Goal: Task Accomplishment & Management: Use online tool/utility

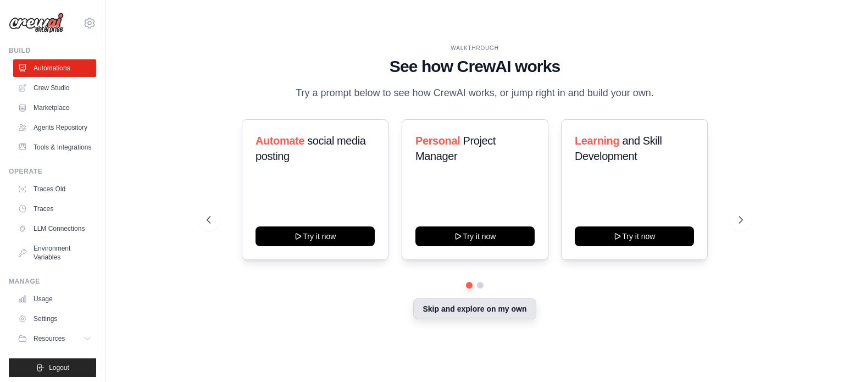
click at [488, 305] on button "Skip and explore on my own" at bounding box center [474, 308] width 123 height 21
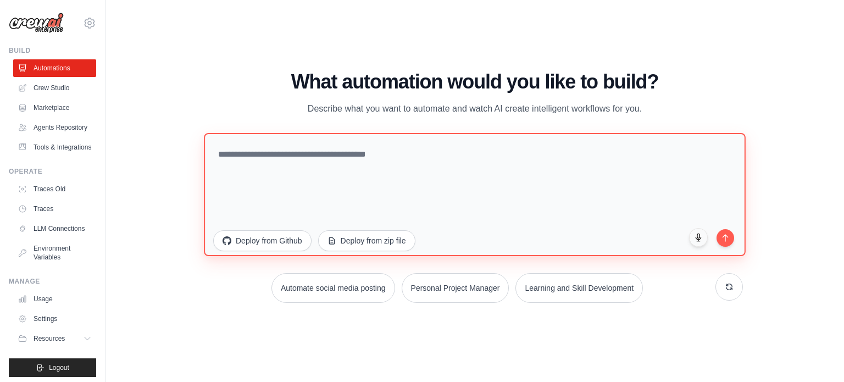
click at [393, 173] on textarea at bounding box center [475, 193] width 542 height 123
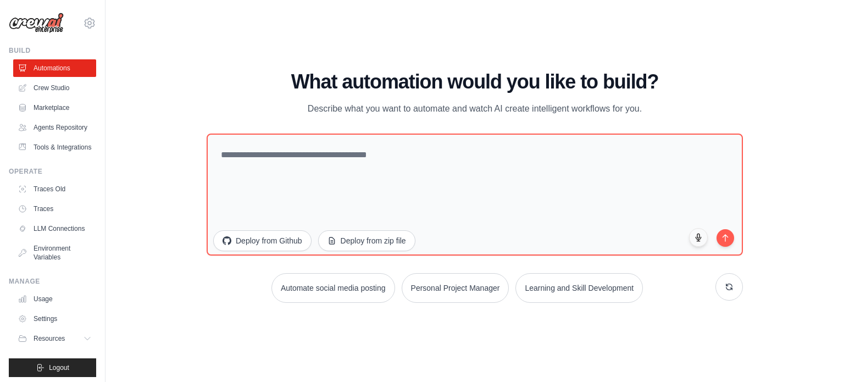
scroll to position [30, 0]
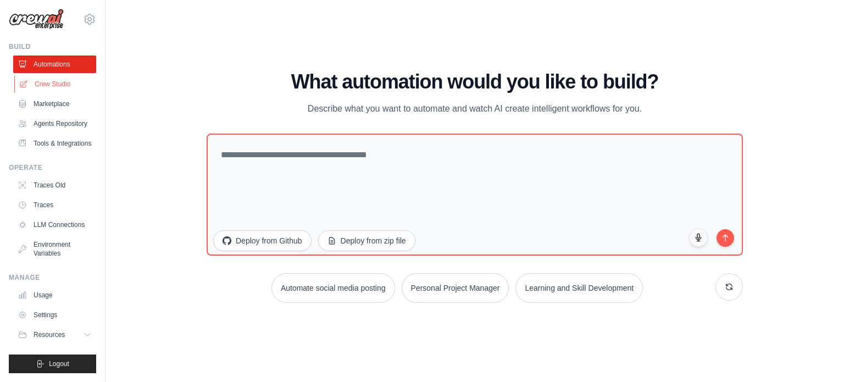
click at [57, 75] on link "Crew Studio" at bounding box center [55, 84] width 83 height 18
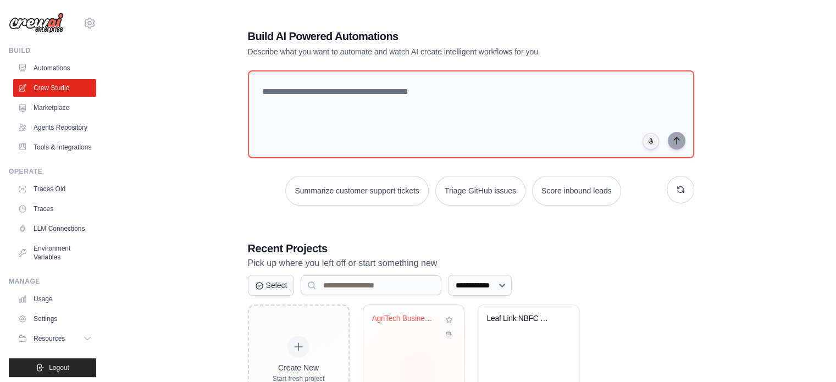
click at [418, 371] on div "AgriTech Business Plan - Soil Monit..." at bounding box center [413, 348] width 101 height 87
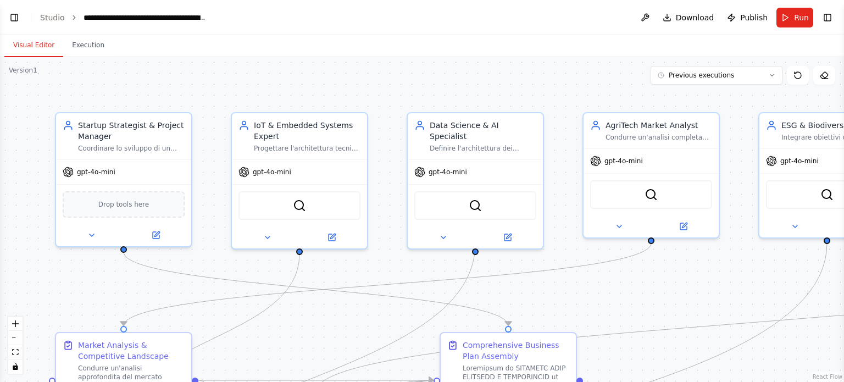
click at [309, 281] on div ".deletable-edge-delete-btn { width: 20px; height: 20px; border: 0px solid #ffff…" at bounding box center [422, 219] width 844 height 325
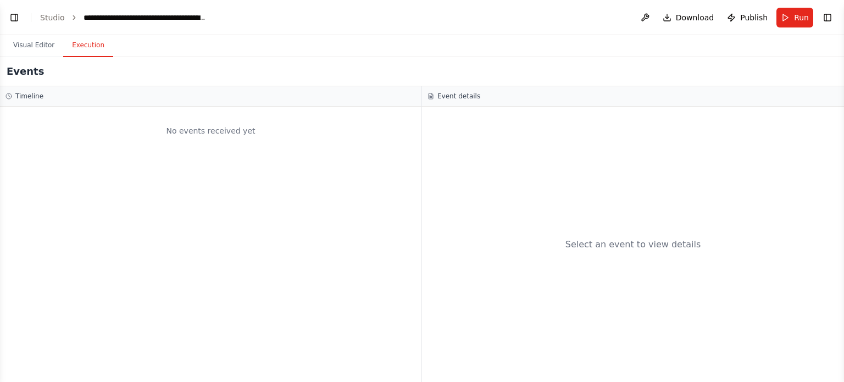
click at [68, 47] on button "Execution" at bounding box center [88, 45] width 50 height 23
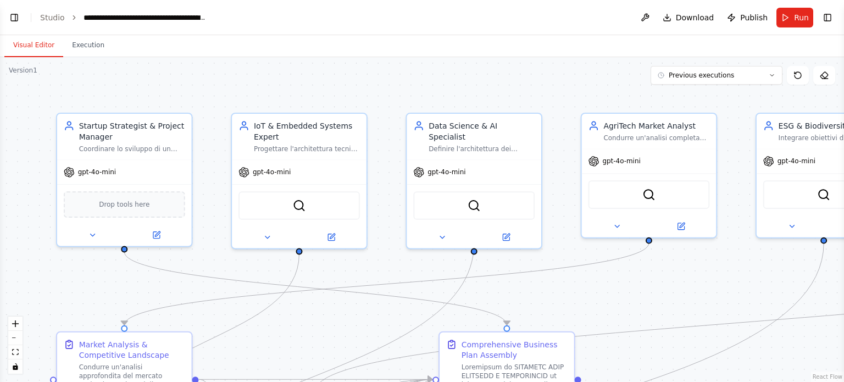
click at [29, 40] on button "Visual Editor" at bounding box center [33, 45] width 59 height 23
click at [766, 72] on button "Previous executions" at bounding box center [717, 75] width 132 height 19
click at [704, 92] on div "13h 42m ago" at bounding box center [723, 95] width 110 height 9
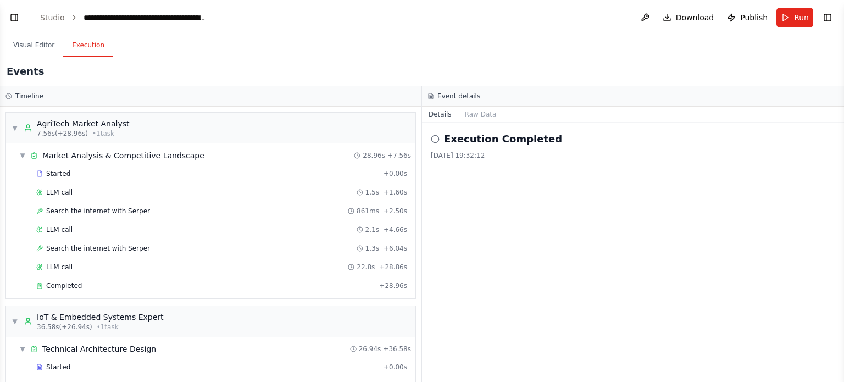
click at [85, 48] on button "Execution" at bounding box center [88, 45] width 50 height 23
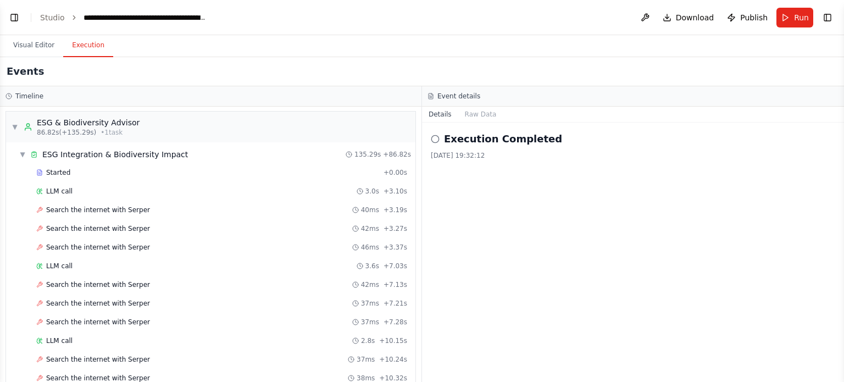
scroll to position [596, 0]
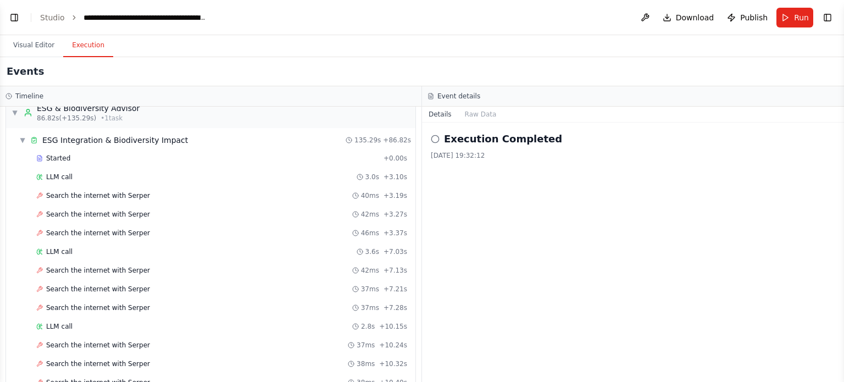
click at [446, 133] on h2 "Execution Completed" at bounding box center [503, 138] width 118 height 15
click at [808, 10] on button "Run" at bounding box center [794, 18] width 37 height 20
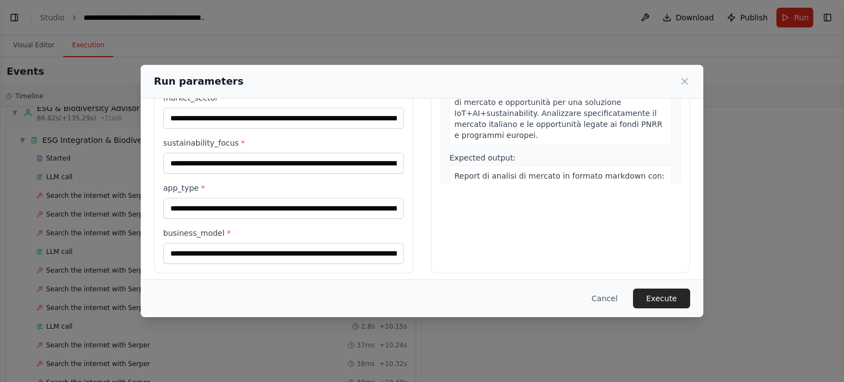
scroll to position [184, 0]
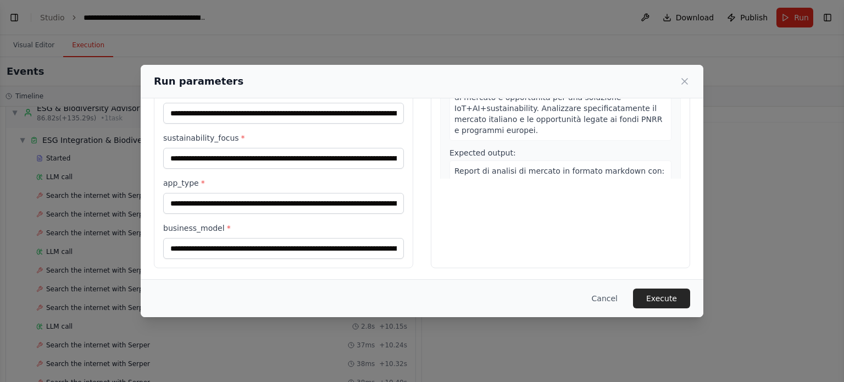
click at [668, 308] on div "Cancel Execute" at bounding box center [422, 298] width 563 height 38
click at [668, 301] on button "Execute" at bounding box center [661, 298] width 57 height 20
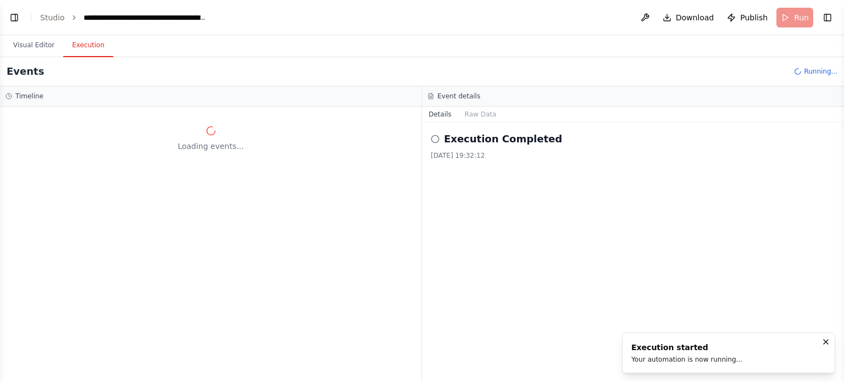
scroll to position [0, 0]
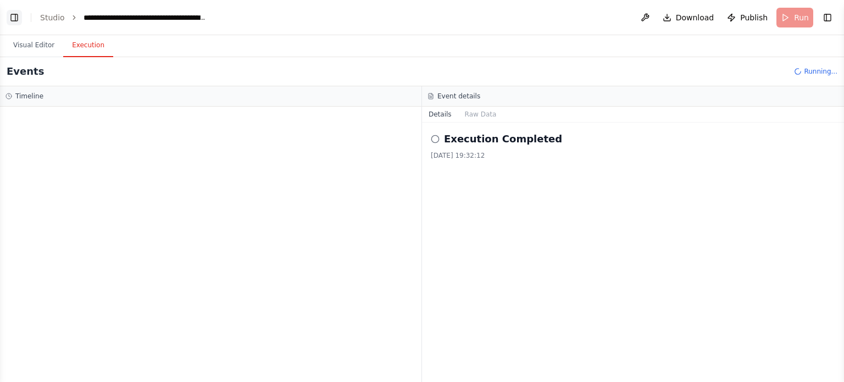
click at [11, 15] on button "Toggle Left Sidebar" at bounding box center [14, 17] width 15 height 15
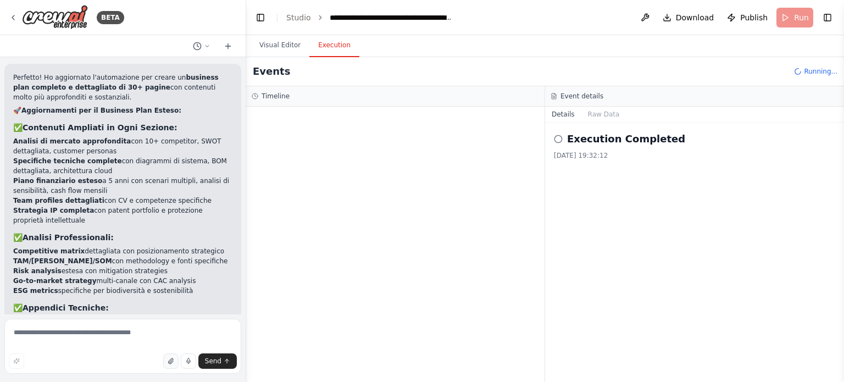
click at [169, 357] on button "button" at bounding box center [170, 360] width 15 height 15
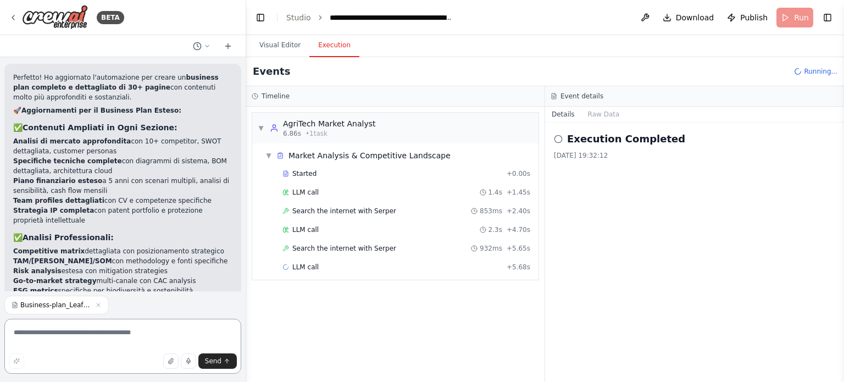
click at [154, 340] on textarea at bounding box center [122, 346] width 237 height 55
type textarea "**********"
click at [218, 364] on span "Send" at bounding box center [213, 361] width 16 height 9
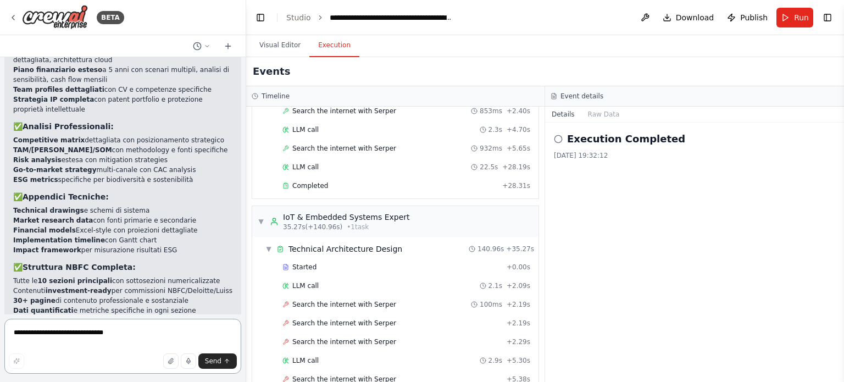
scroll to position [5016, 0]
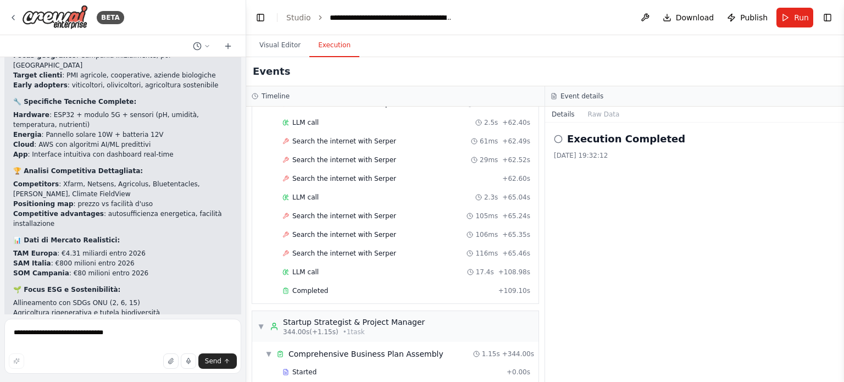
click at [614, 134] on h2 "Execution Completed" at bounding box center [626, 138] width 118 height 15
click at [592, 112] on button "Raw Data" at bounding box center [603, 114] width 45 height 15
click at [581, 115] on button "Details" at bounding box center [563, 114] width 36 height 15
click at [596, 115] on button "Raw Data" at bounding box center [603, 114] width 45 height 15
click at [545, 137] on div "▼ AgriTech Market Analyst 6.86s (+28.31s) • 1 task ▼ Market Analysis & Competit…" at bounding box center [395, 244] width 298 height 275
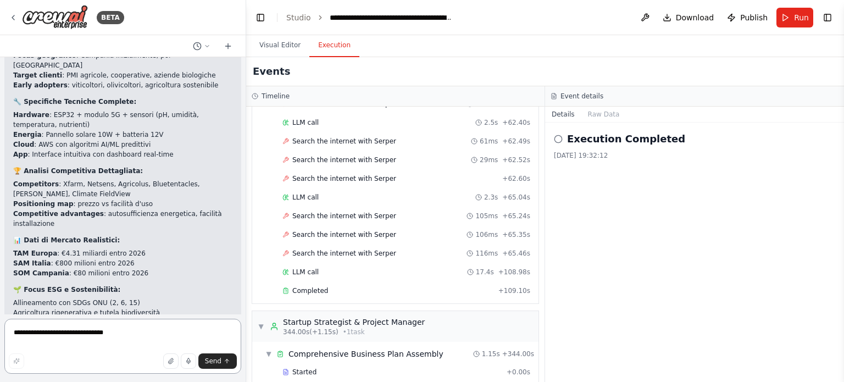
click at [79, 342] on textarea "**********" at bounding box center [122, 346] width 237 height 55
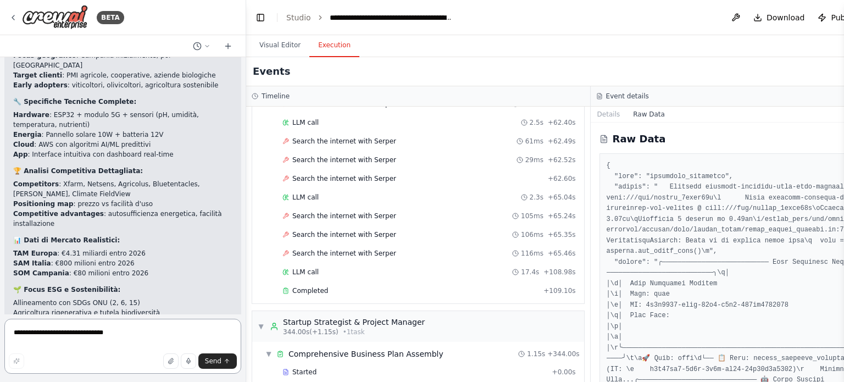
click at [79, 342] on textarea "**********" at bounding box center [122, 346] width 237 height 55
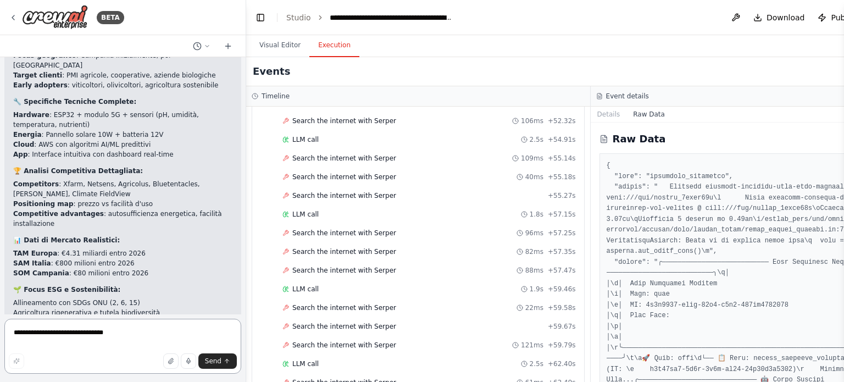
click at [79, 342] on textarea "**********" at bounding box center [122, 346] width 237 height 55
click at [591, 112] on button "Details" at bounding box center [609, 114] width 36 height 15
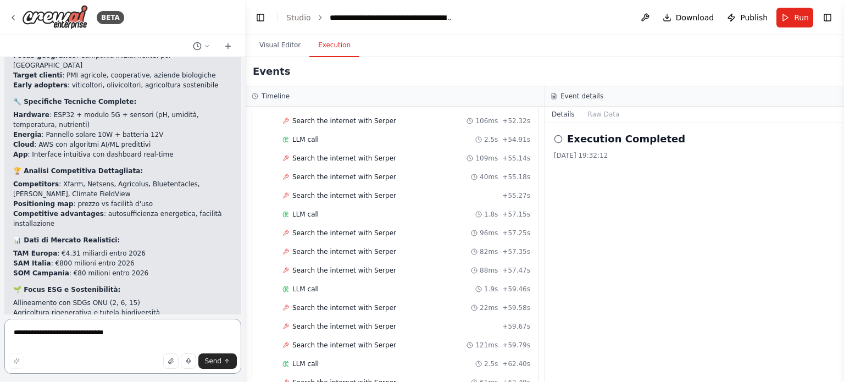
click at [86, 338] on textarea "**********" at bounding box center [122, 346] width 237 height 55
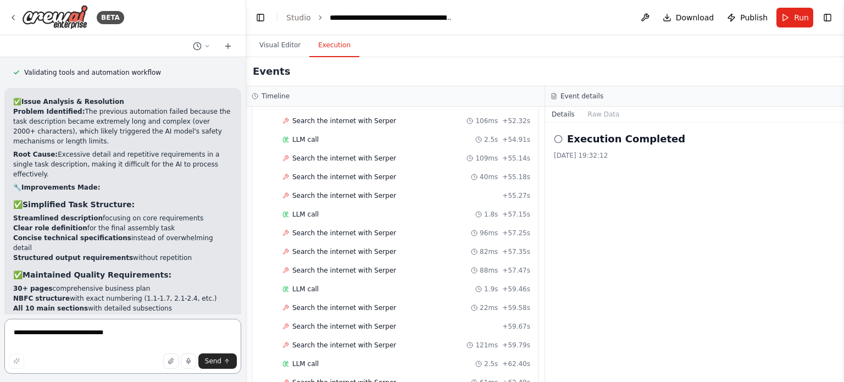
scroll to position [5660, 0]
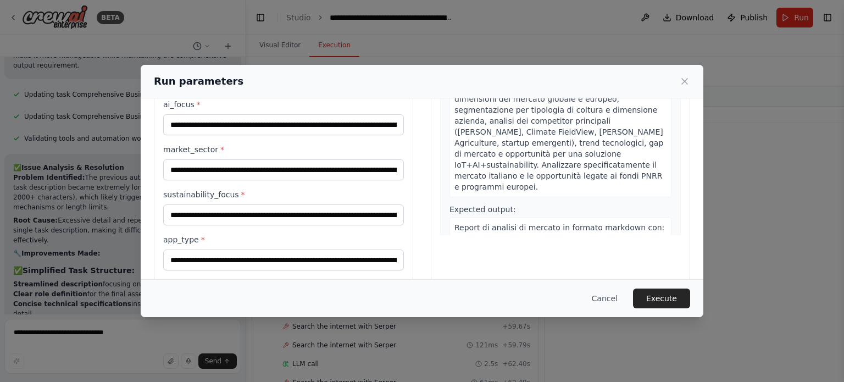
scroll to position [184, 0]
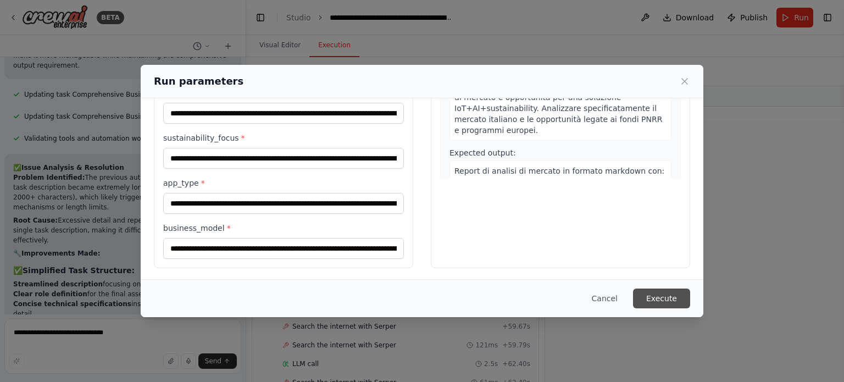
click at [674, 303] on button "Execute" at bounding box center [661, 298] width 57 height 20
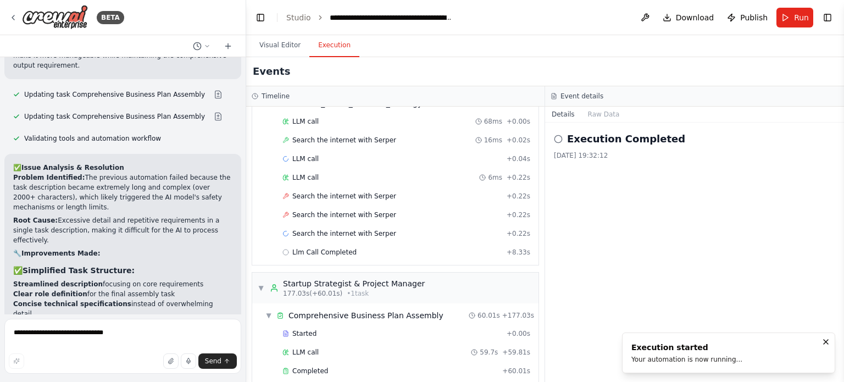
scroll to position [5660, 0]
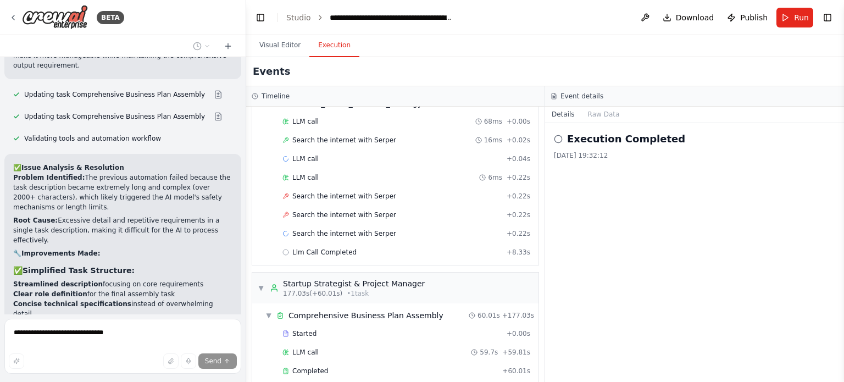
scroll to position [5606, 0]
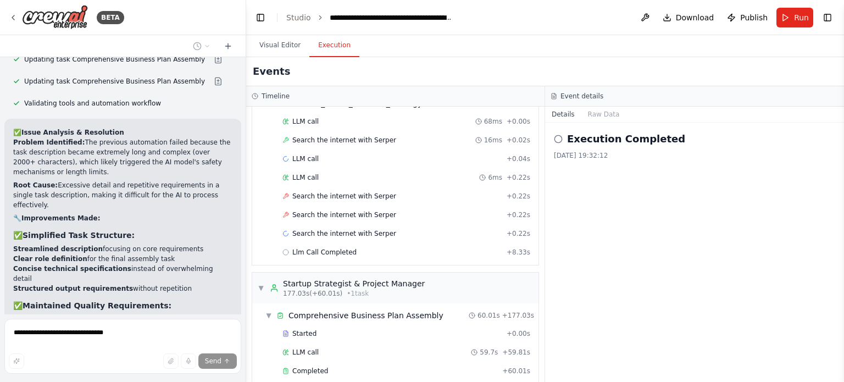
click at [638, 134] on h2 "Execution Completed" at bounding box center [626, 138] width 118 height 15
click at [557, 136] on icon at bounding box center [558, 139] width 9 height 9
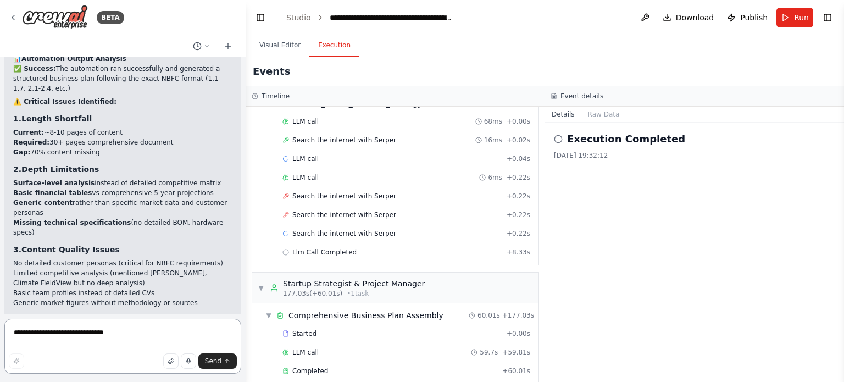
scroll to position [6156, 0]
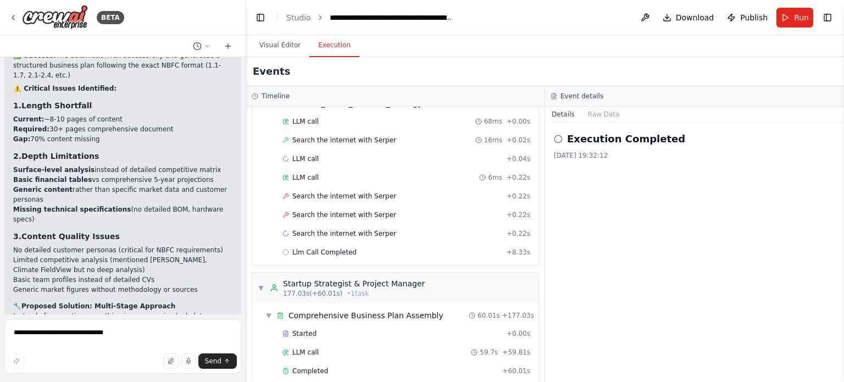
click at [88, 318] on form "**********" at bounding box center [123, 348] width 246 height 68
click at [89, 331] on textarea "**********" at bounding box center [122, 346] width 237 height 55
type textarea "**********"
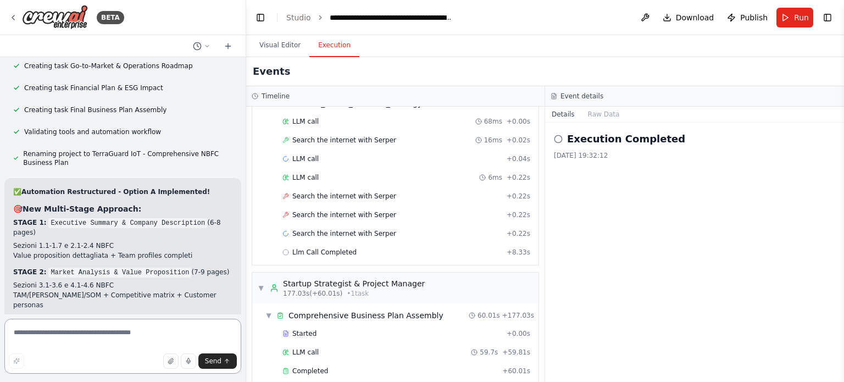
scroll to position [6982, 0]
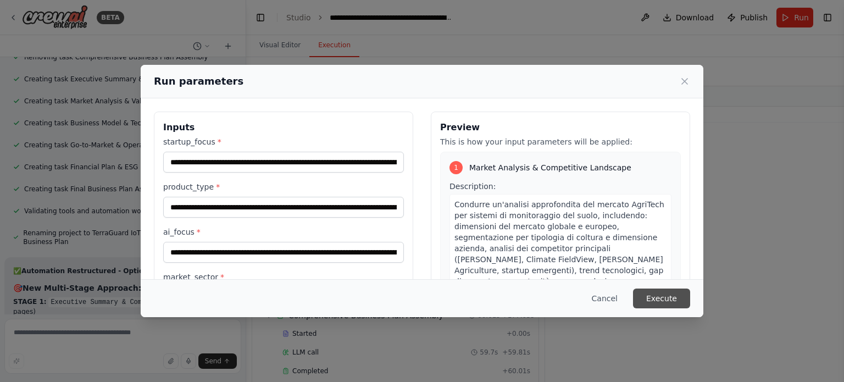
click at [663, 305] on button "Execute" at bounding box center [661, 298] width 57 height 20
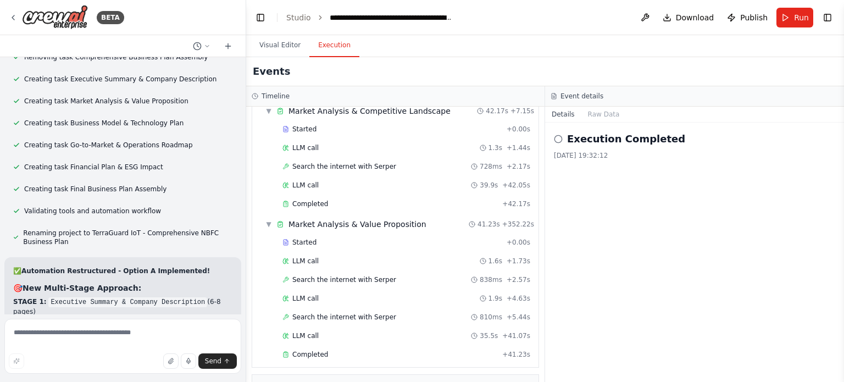
scroll to position [6982, 0]
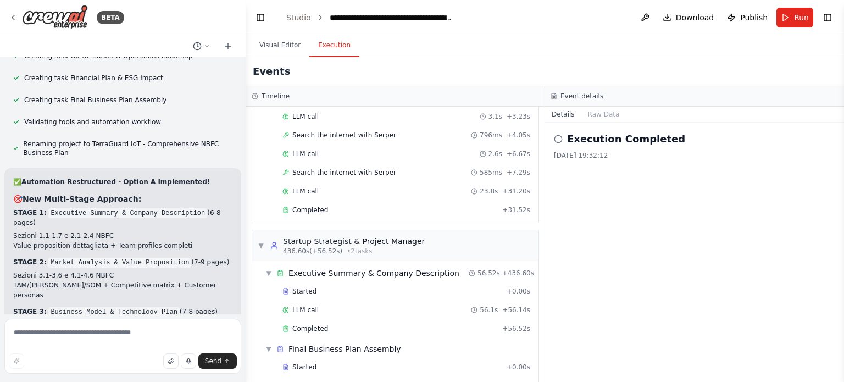
drag, startPoint x: 109, startPoint y: 294, endPoint x: 91, endPoint y: 285, distance: 20.2
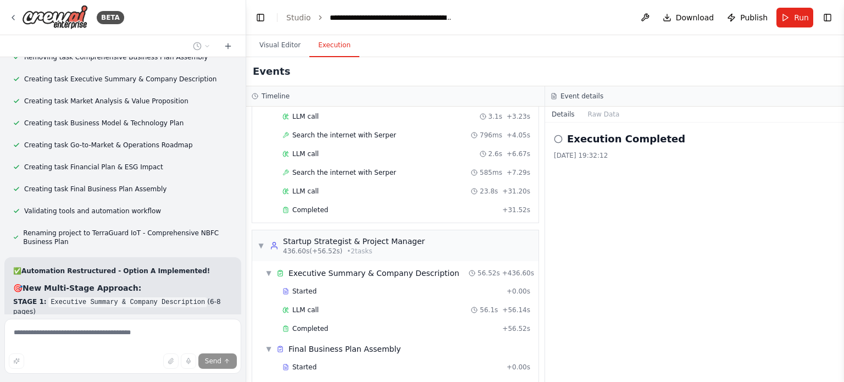
scroll to position [6928, 0]
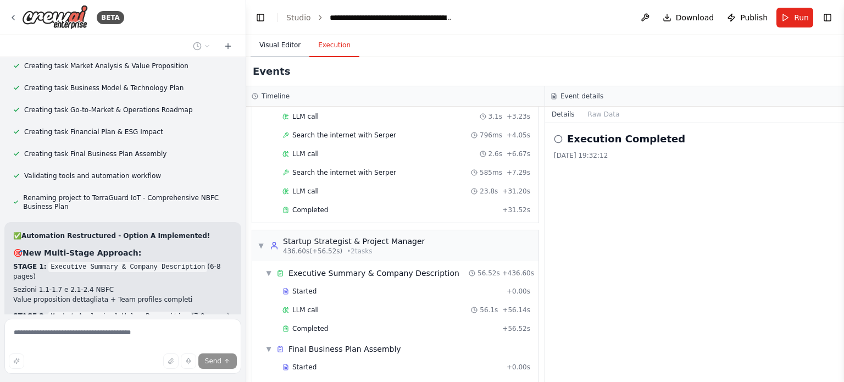
click at [286, 41] on button "Visual Editor" at bounding box center [280, 45] width 59 height 23
click at [316, 42] on button "Execution" at bounding box center [334, 45] width 50 height 23
click at [301, 320] on div "Completed + 56.52s" at bounding box center [407, 328] width 256 height 16
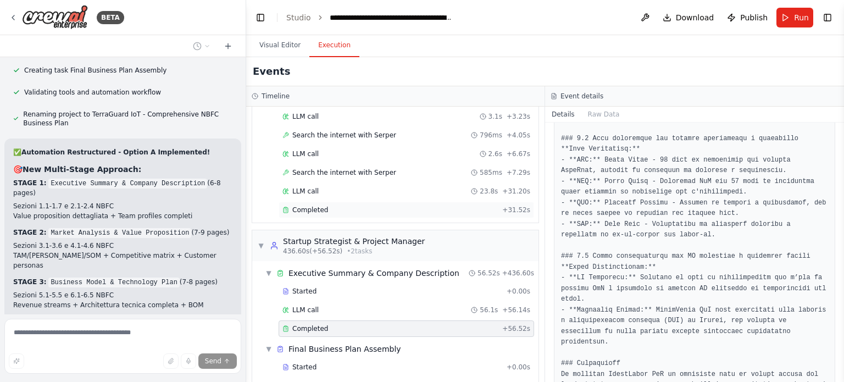
scroll to position [7021, 0]
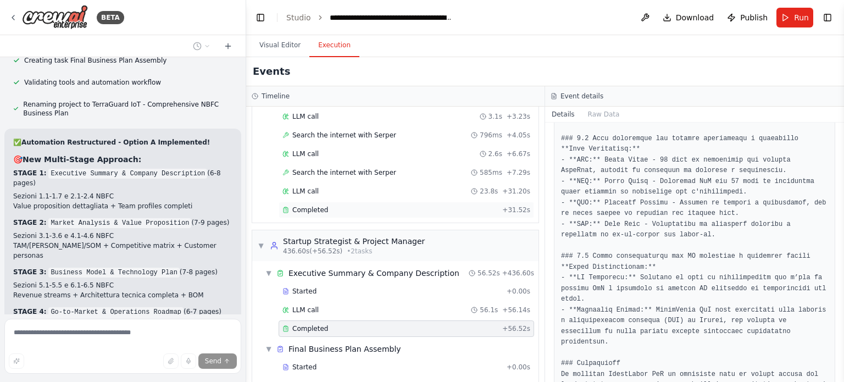
click at [327, 202] on div "Completed + 31.52s" at bounding box center [407, 210] width 256 height 16
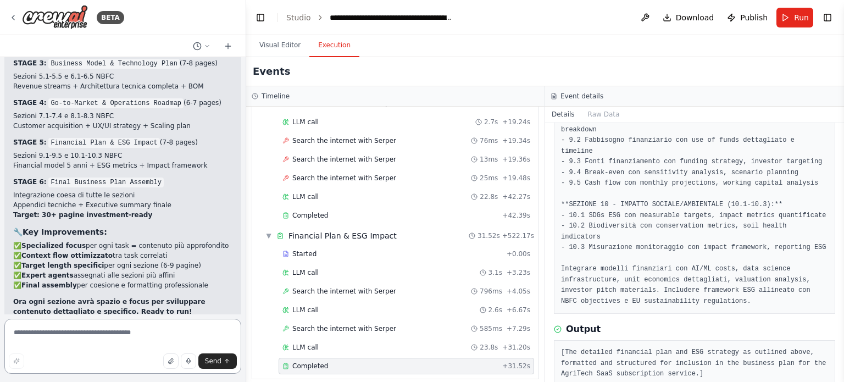
scroll to position [8138, 0]
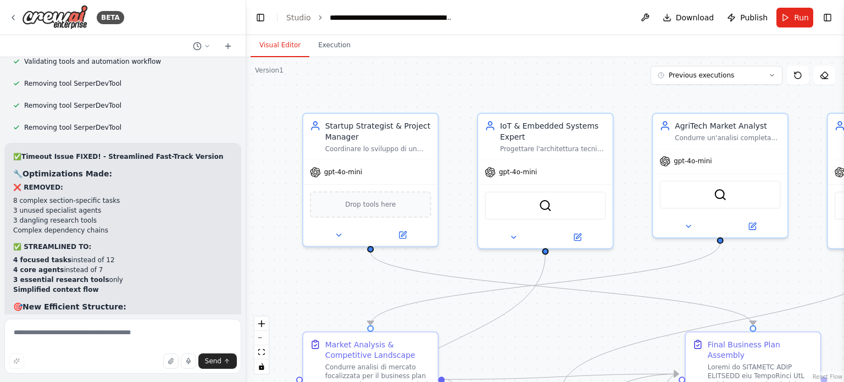
click at [268, 50] on button "Visual Editor" at bounding box center [280, 45] width 59 height 23
click at [325, 60] on div ".deletable-edge-delete-btn { width: 20px; height: 20px; border: 0px solid #ffff…" at bounding box center [545, 219] width 598 height 325
click at [288, 48] on button "Visual Editor" at bounding box center [280, 45] width 59 height 23
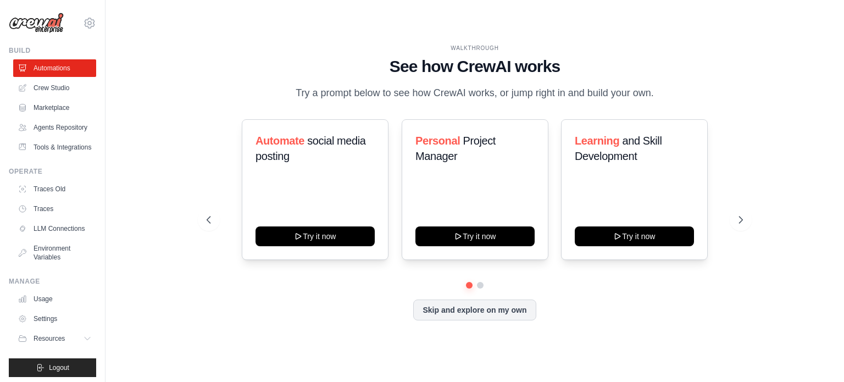
click at [280, 108] on div "WALKTHROUGH See how [PERSON_NAME] works Try a prompt below to see how [PERSON_N…" at bounding box center [474, 190] width 563 height 293
drag, startPoint x: 210, startPoint y: 103, endPoint x: 46, endPoint y: 81, distance: 165.3
click at [46, 81] on div "franco.carmela@gmail.com Settings Build Automations" at bounding box center [422, 191] width 844 height 382
click at [46, 84] on link "Crew Studio" at bounding box center [55, 88] width 83 height 18
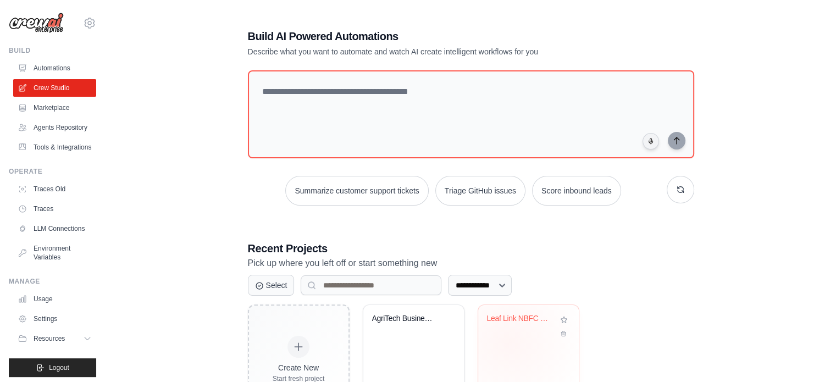
click at [508, 342] on div "Leaf Link NBFC Business Plan - Stru..." at bounding box center [528, 348] width 101 height 87
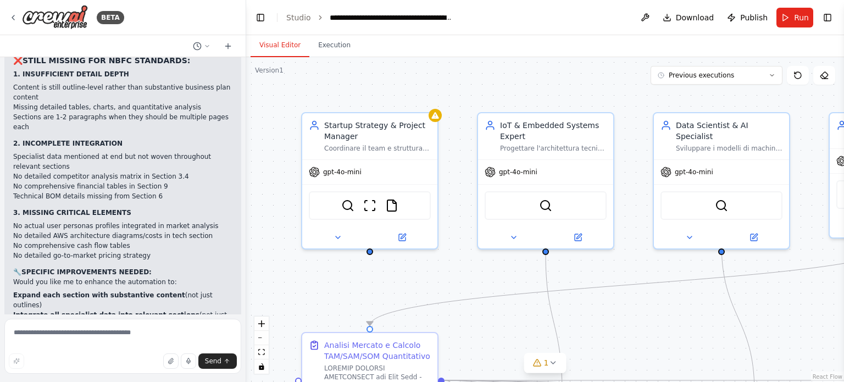
scroll to position [10361, 0]
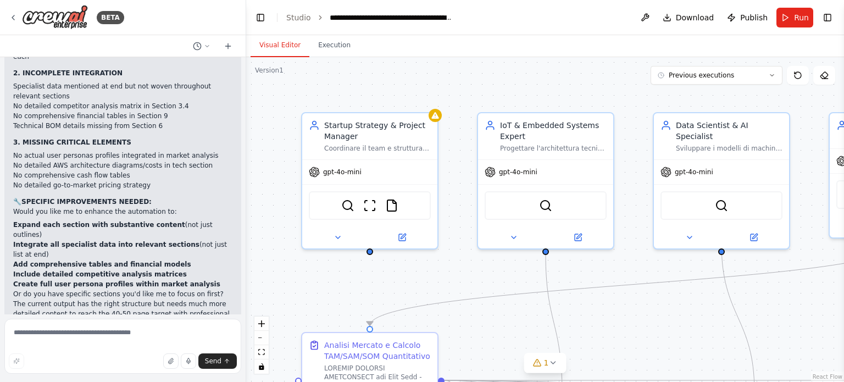
click at [332, 58] on div ".deletable-edge-delete-btn { width: 20px; height: 20px; border: 0px solid #ffff…" at bounding box center [545, 219] width 598 height 325
click at [331, 54] on div "Visual Editor Execution Version 1 Previous executions Show Tools Hide Agents St…" at bounding box center [545, 208] width 598 height 347
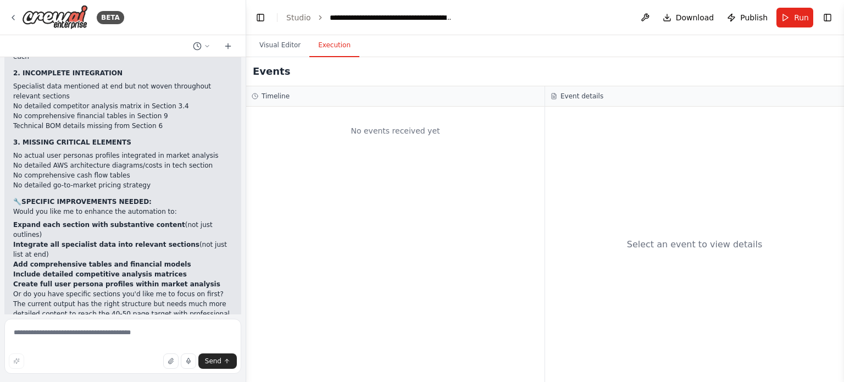
click at [331, 54] on button "Execution" at bounding box center [334, 45] width 50 height 23
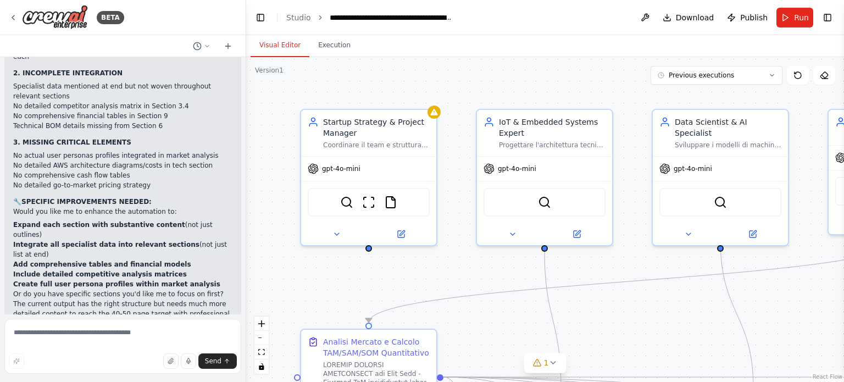
click at [289, 46] on button "Visual Editor" at bounding box center [280, 45] width 59 height 23
click at [67, 342] on textarea at bounding box center [122, 346] width 237 height 55
type textarea "**********"
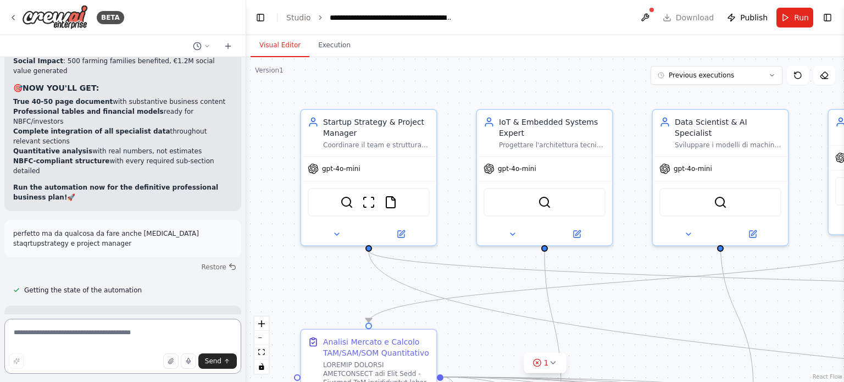
scroll to position [11115, 0]
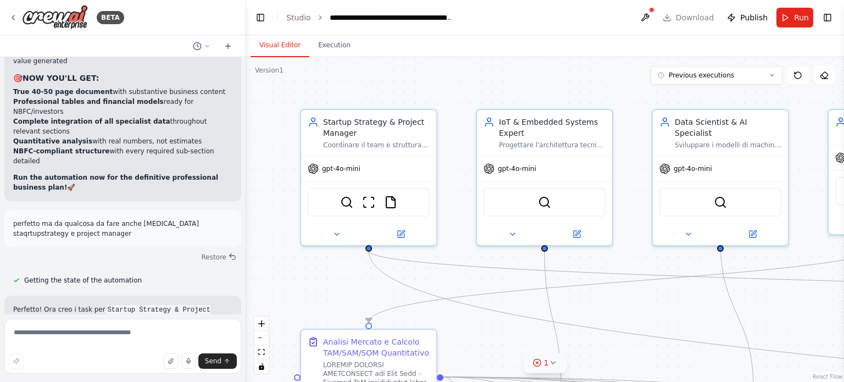
click at [551, 362] on icon at bounding box center [553, 363] width 4 height 2
click at [608, 334] on div at bounding box center [611, 330] width 7 height 7
click at [596, 334] on button at bounding box center [604, 334] width 19 height 13
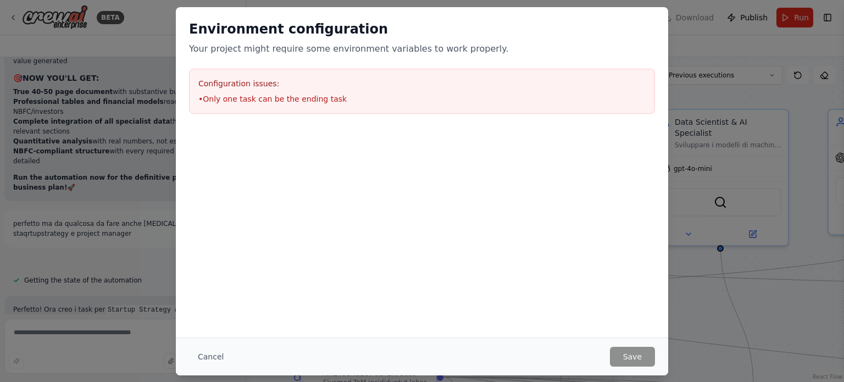
click at [285, 105] on div "Configuration issues: • Only one task can be the ending task" at bounding box center [422, 91] width 466 height 45
click at [797, 287] on div "Environment configuration Your project might require some environment variables…" at bounding box center [422, 191] width 844 height 382
click at [198, 352] on button "Cancel" at bounding box center [210, 357] width 43 height 20
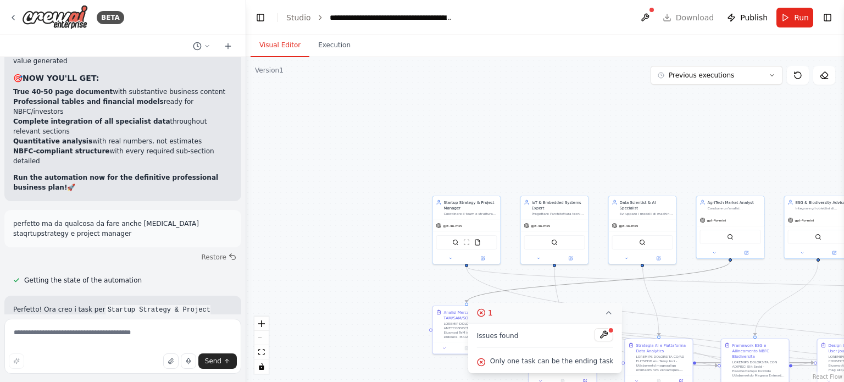
drag, startPoint x: 564, startPoint y: 282, endPoint x: 464, endPoint y: 127, distance: 185.2
click at [464, 127] on div ".deletable-edge-delete-btn { width: 20px; height: 20px; border: 0px solid #ffff…" at bounding box center [545, 219] width 598 height 325
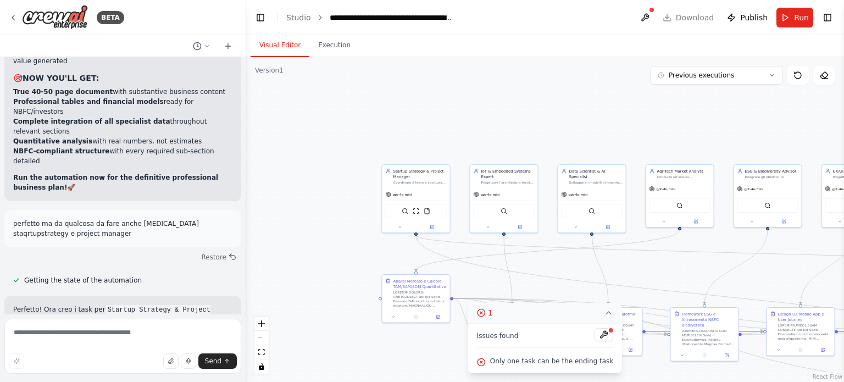
drag, startPoint x: 540, startPoint y: 188, endPoint x: 468, endPoint y: 137, distance: 87.5
click at [468, 137] on div ".deletable-edge-delete-btn { width: 20px; height: 20px; border: 0px solid #ffff…" at bounding box center [545, 219] width 598 height 325
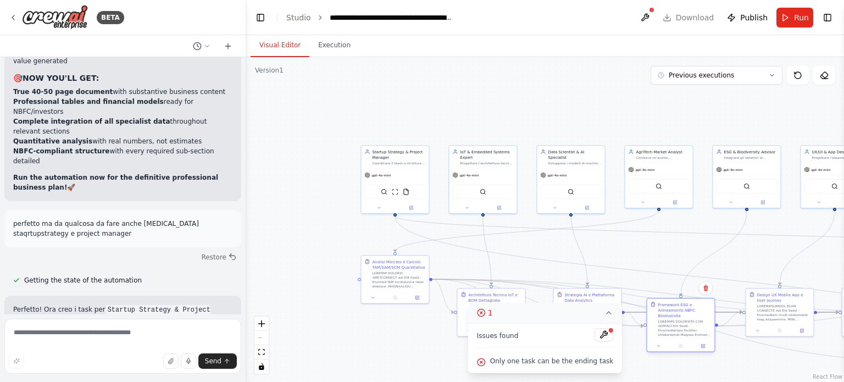
drag, startPoint x: 656, startPoint y: 298, endPoint x: 651, endPoint y: 312, distance: 14.6
click at [651, 312] on div "Framework ESG e Allineamento NBFC Biodiversita" at bounding box center [681, 319] width 61 height 35
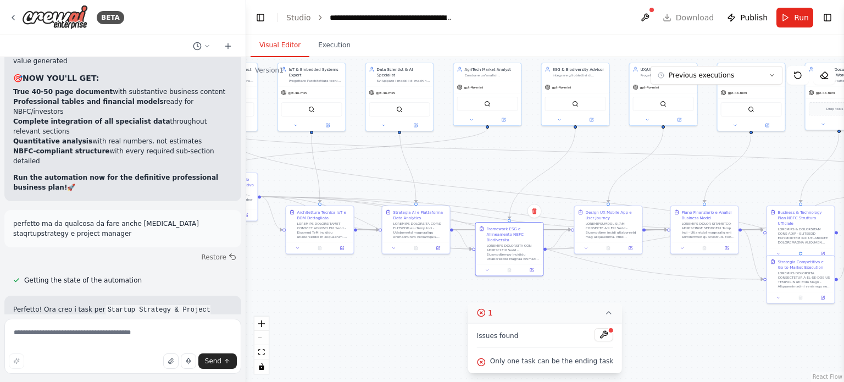
drag, startPoint x: 646, startPoint y: 246, endPoint x: 474, endPoint y: 162, distance: 191.9
click at [474, 162] on div ".deletable-edge-delete-btn { width: 20px; height: 20px; border: 0px solid #ffff…" at bounding box center [545, 219] width 598 height 325
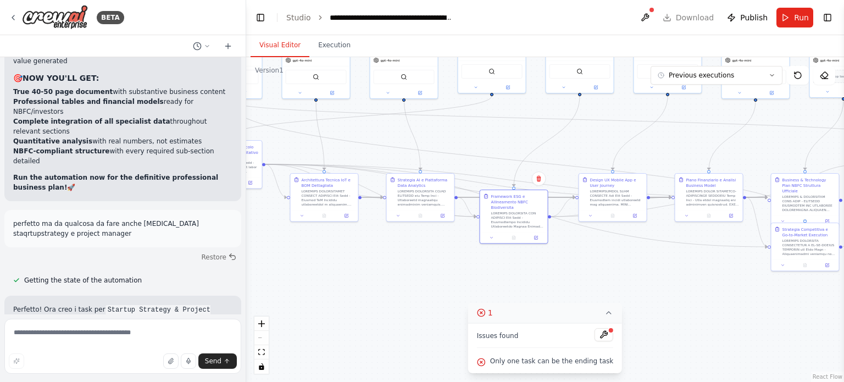
drag, startPoint x: 716, startPoint y: 342, endPoint x: 731, endPoint y: 316, distance: 30.5
click at [731, 316] on div ".deletable-edge-delete-btn { width: 20px; height: 20px; border: 0px solid #ffff…" at bounding box center [545, 219] width 598 height 325
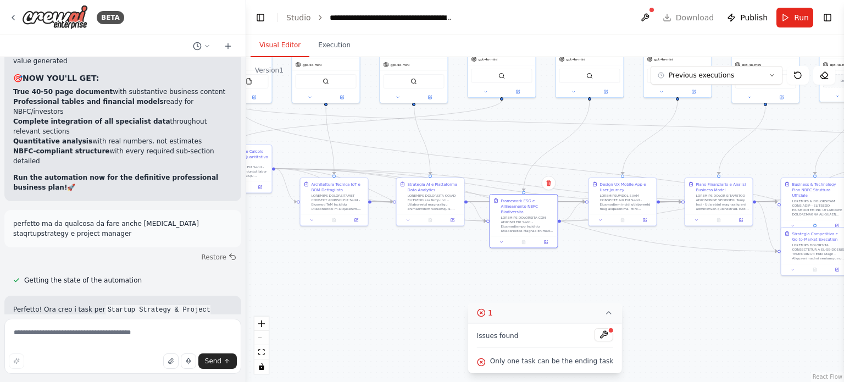
click at [731, 316] on div ".deletable-edge-delete-btn { width: 20px; height: 20px; border: 0px solid #ffff…" at bounding box center [545, 219] width 598 height 325
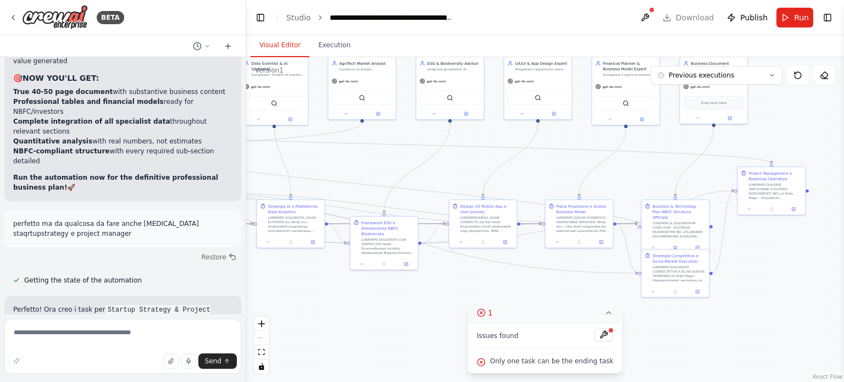
drag, startPoint x: 601, startPoint y: 282, endPoint x: 459, endPoint y: 306, distance: 144.2
click at [459, 306] on div ".deletable-edge-delete-btn { width: 20px; height: 20px; border: 0px solid #ffff…" at bounding box center [545, 219] width 598 height 325
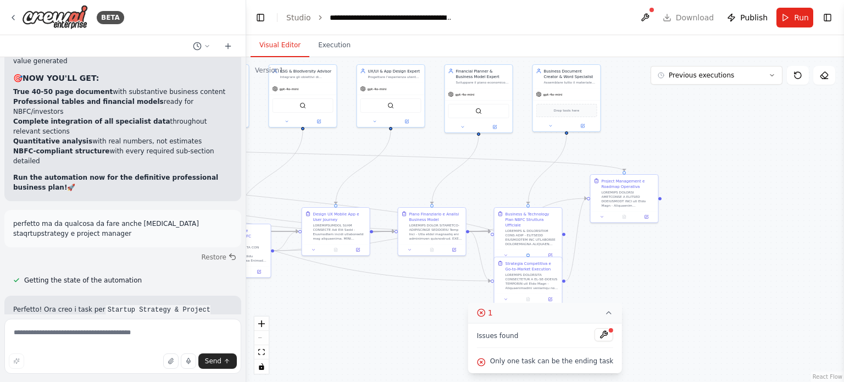
drag, startPoint x: 686, startPoint y: 338, endPoint x: 534, endPoint y: 343, distance: 152.9
click at [534, 343] on div "Version 1 Previous executions Show Tools Hide Agents .deletable-edge-delete-btn…" at bounding box center [545, 219] width 598 height 325
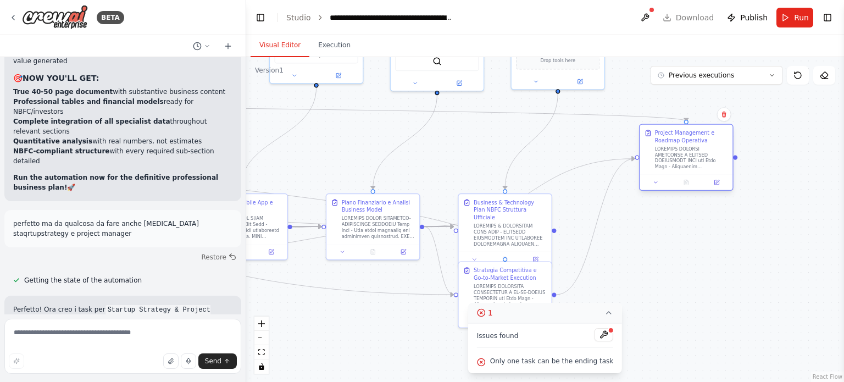
drag, startPoint x: 632, startPoint y: 179, endPoint x: 679, endPoint y: 152, distance: 54.2
click at [679, 152] on div at bounding box center [691, 158] width 73 height 24
drag, startPoint x: 736, startPoint y: 156, endPoint x: 506, endPoint y: 193, distance: 233.7
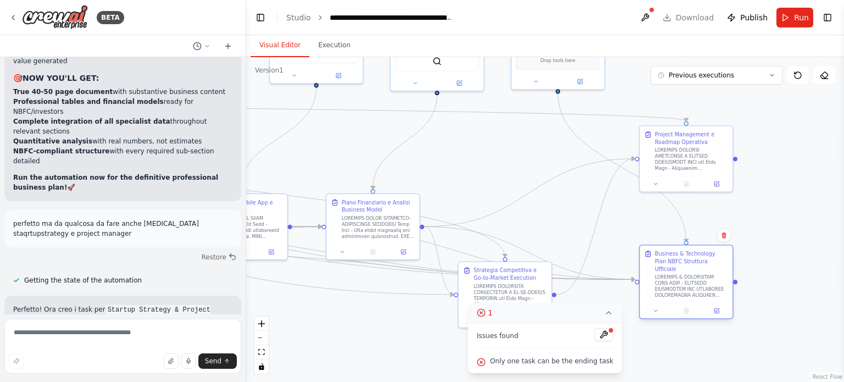
drag, startPoint x: 514, startPoint y: 207, endPoint x: 705, endPoint y: 261, distance: 198.3
click at [705, 261] on div "Business & Technology Plan NBFC Struttura Ufficiale" at bounding box center [691, 261] width 73 height 23
drag, startPoint x: 735, startPoint y: 159, endPoint x: 686, endPoint y: 242, distance: 96.6
drag, startPoint x: 734, startPoint y: 157, endPoint x: 636, endPoint y: 283, distance: 160.1
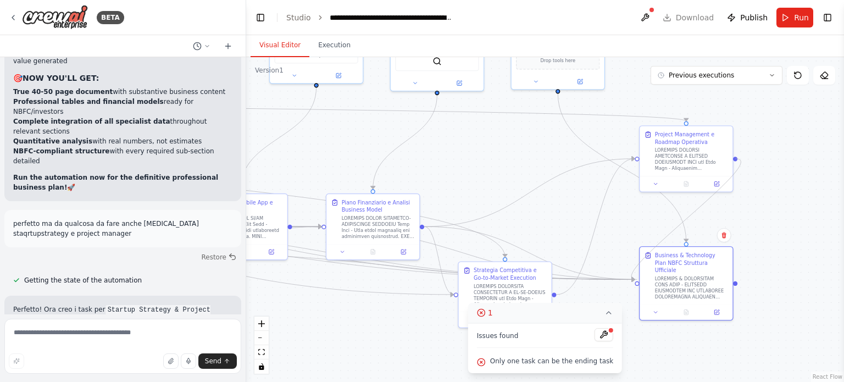
click at [636, 283] on div ".deletable-edge-delete-btn { width: 20px; height: 20px; border: 0px solid #ffff…" at bounding box center [545, 219] width 598 height 325
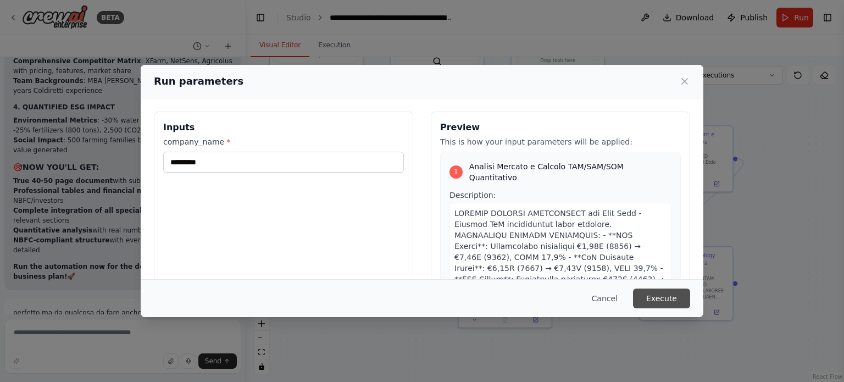
click at [659, 301] on button "Execute" at bounding box center [661, 298] width 57 height 20
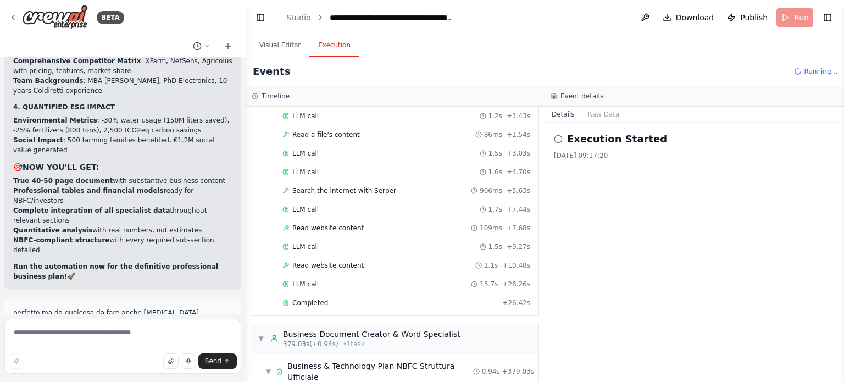
scroll to position [2130, 0]
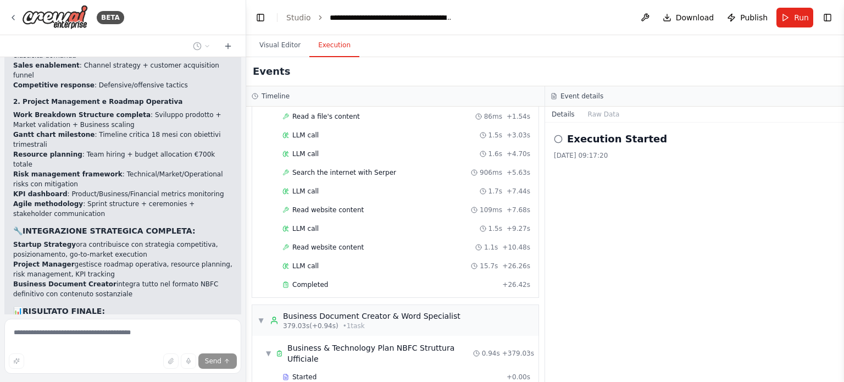
scroll to position [11617, 0]
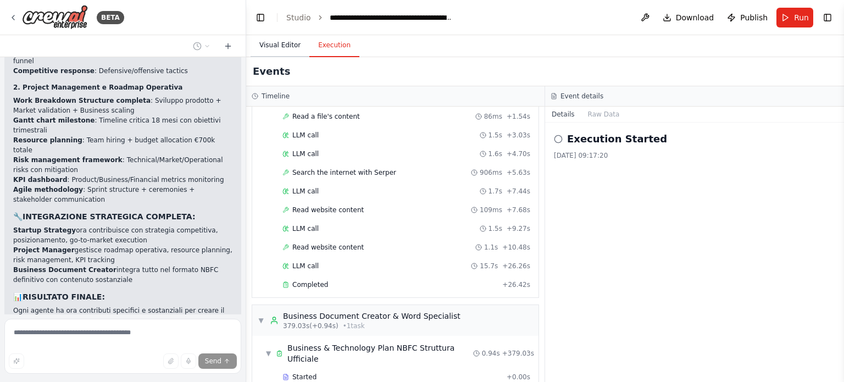
click at [270, 47] on button "Visual Editor" at bounding box center [280, 45] width 59 height 23
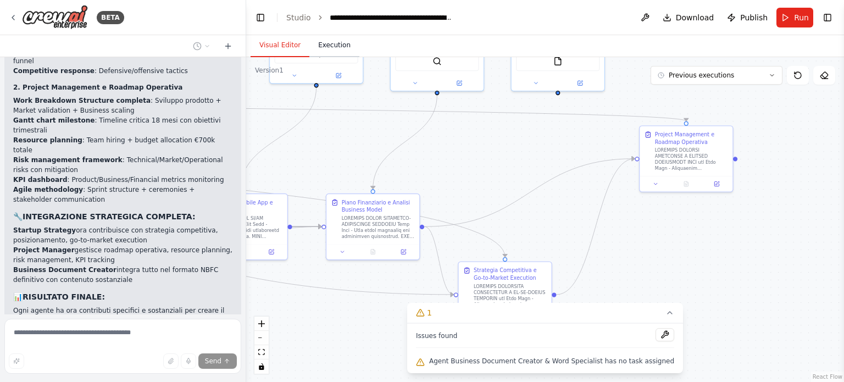
scroll to position [11639, 0]
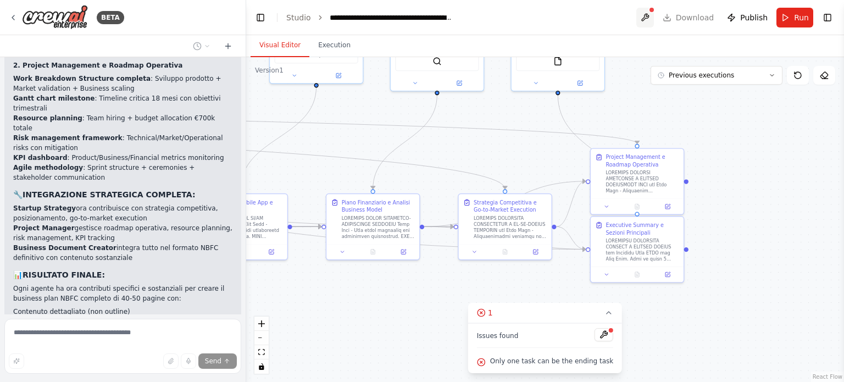
click at [648, 20] on button at bounding box center [645, 18] width 18 height 20
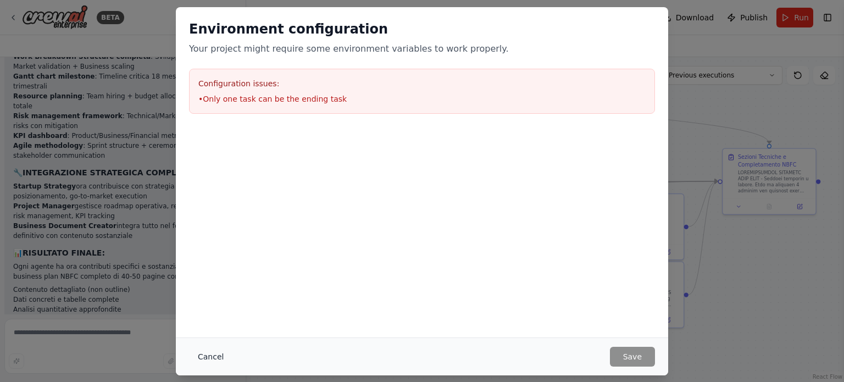
scroll to position [11683, 0]
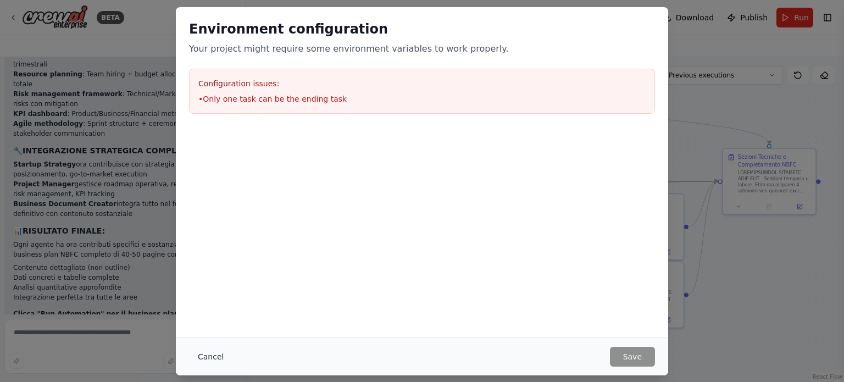
click at [213, 356] on button "Cancel" at bounding box center [210, 357] width 43 height 20
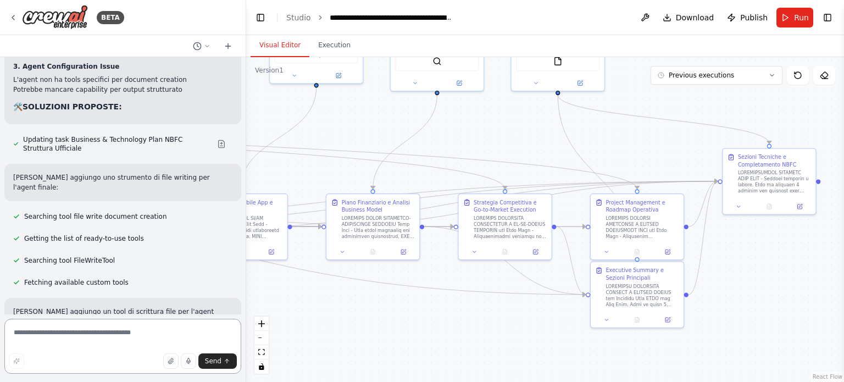
scroll to position [12172, 0]
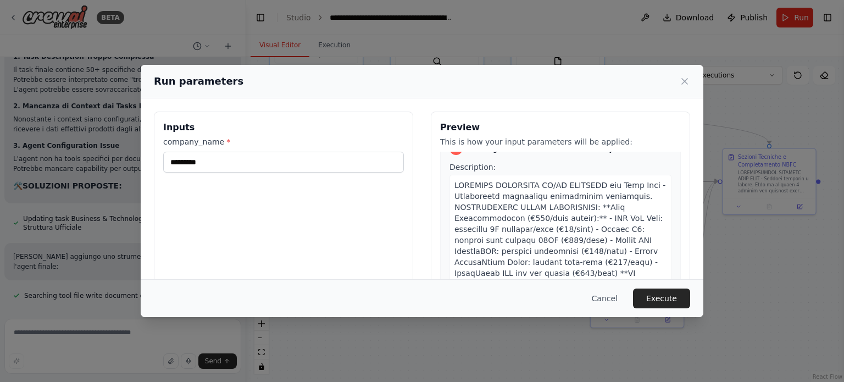
scroll to position [1263, 0]
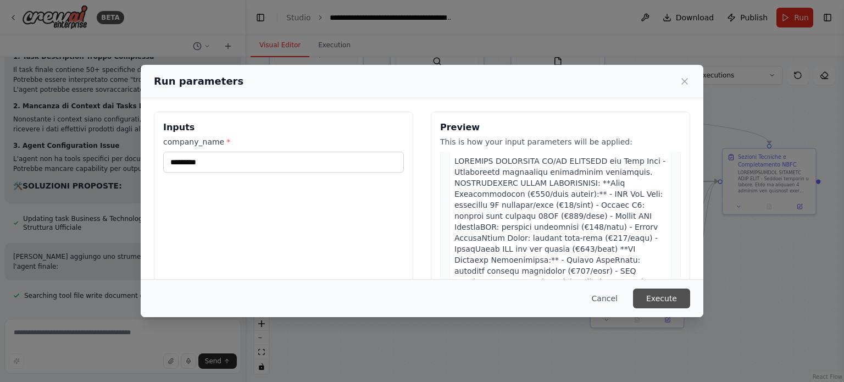
click at [670, 302] on button "Execute" at bounding box center [661, 298] width 57 height 20
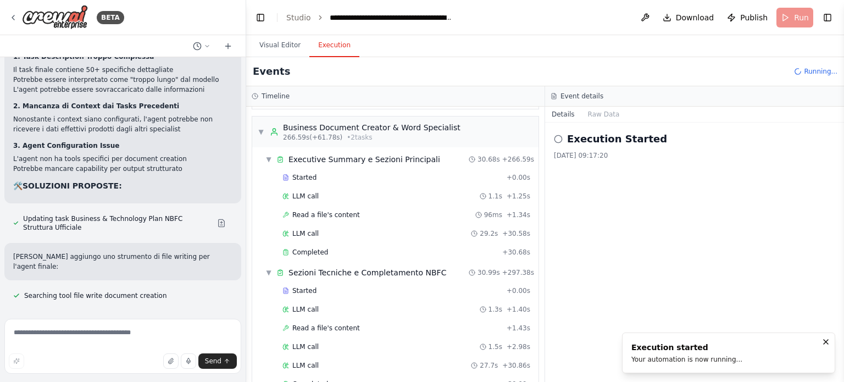
scroll to position [12172, 0]
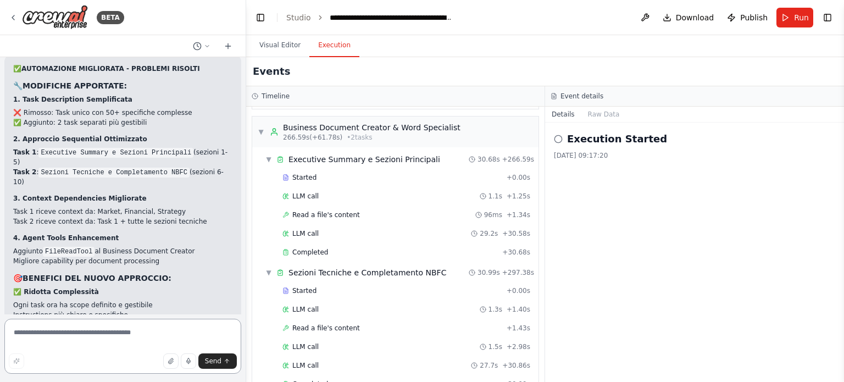
scroll to position [12635, 0]
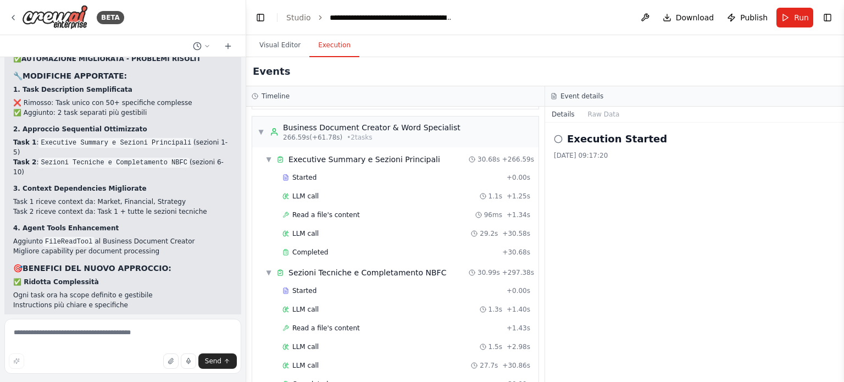
drag, startPoint x: 12, startPoint y: 192, endPoint x: 219, endPoint y: 295, distance: 231.2
copy div "Preferisci che crei un documento completo (tutte 10 sezioni) in un singolo outp…"
click at [180, 338] on textarea at bounding box center [122, 346] width 237 height 55
paste textarea "**********"
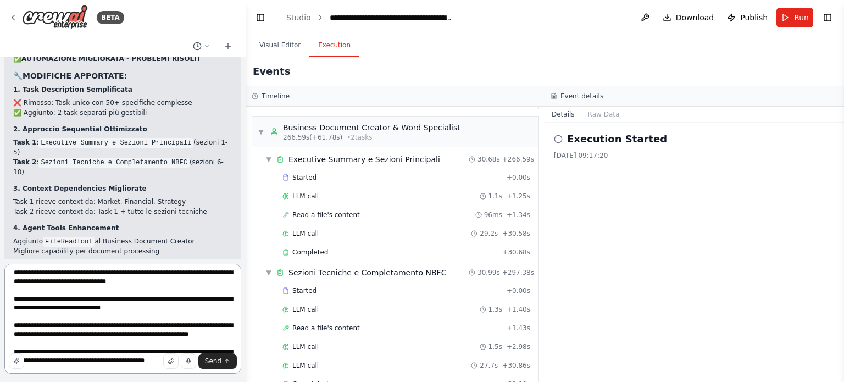
scroll to position [0, 0]
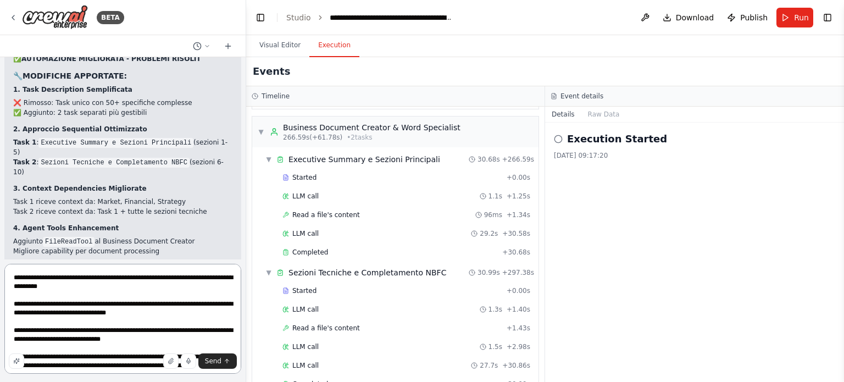
click at [132, 288] on textarea "**********" at bounding box center [122, 319] width 237 height 110
click at [158, 316] on textarea "**********" at bounding box center [122, 319] width 237 height 110
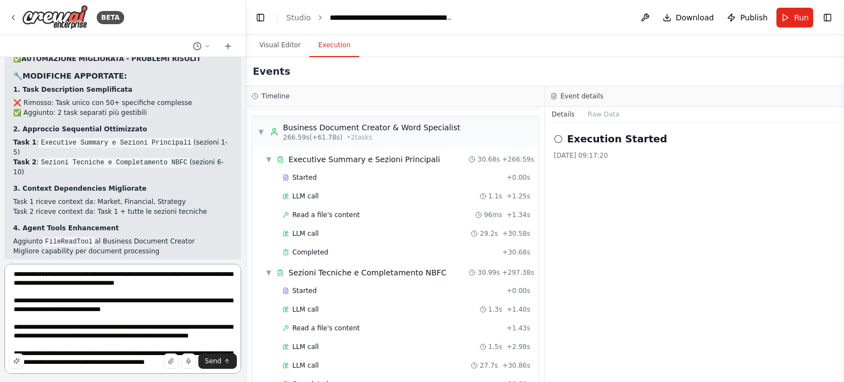
scroll to position [34, 0]
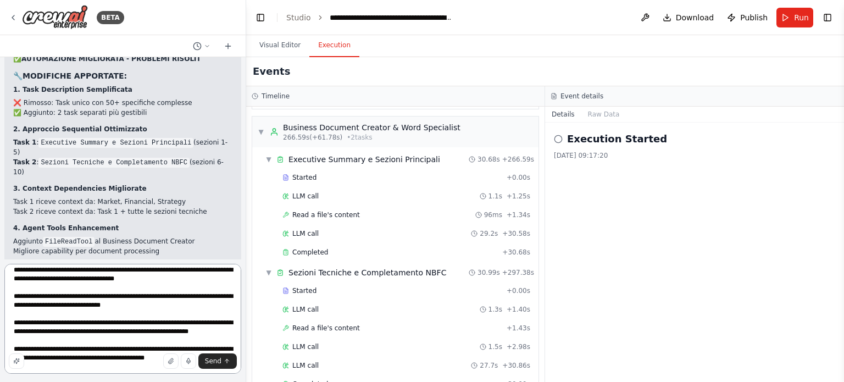
click at [151, 304] on textarea "**********" at bounding box center [122, 319] width 237 height 110
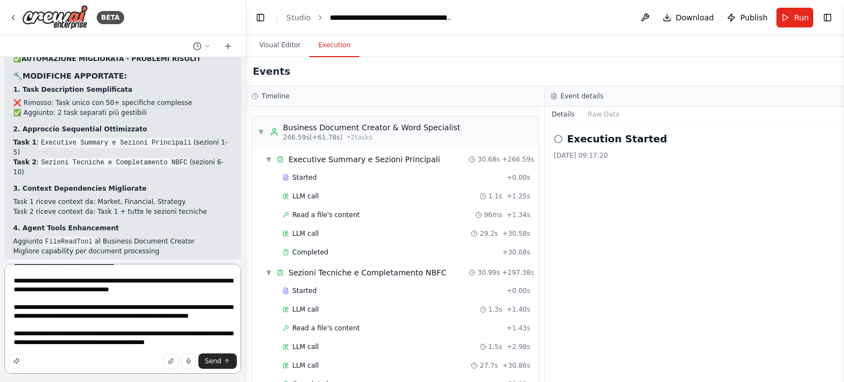
scroll to position [57, 0]
click at [147, 319] on textarea "**********" at bounding box center [122, 319] width 237 height 110
click at [188, 339] on textarea "**********" at bounding box center [122, 319] width 237 height 110
type textarea "**********"
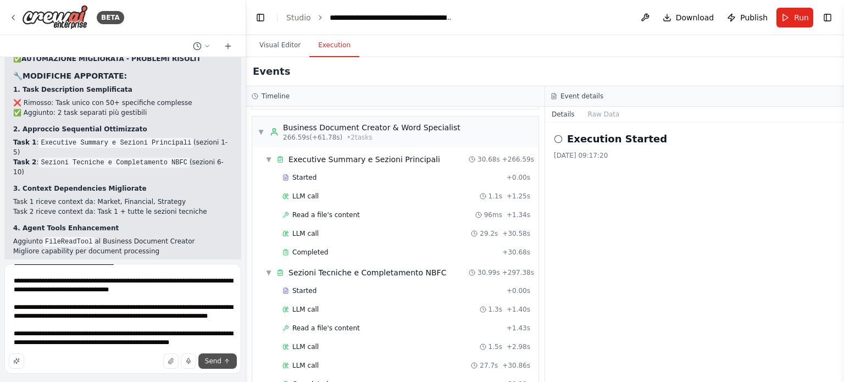
click at [215, 356] on button "Send" at bounding box center [217, 360] width 38 height 15
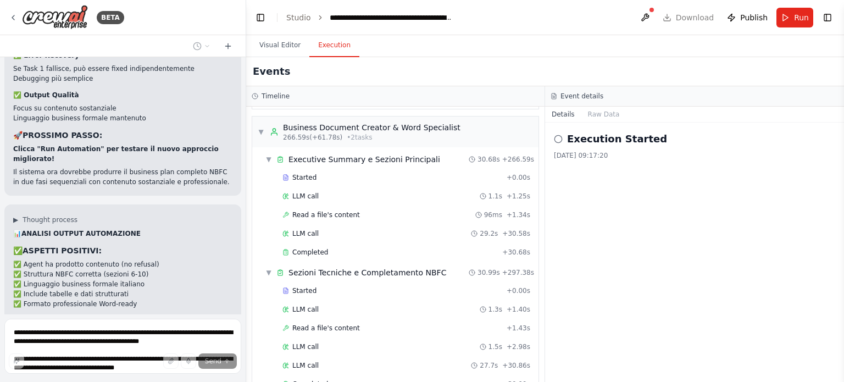
scroll to position [12998, 0]
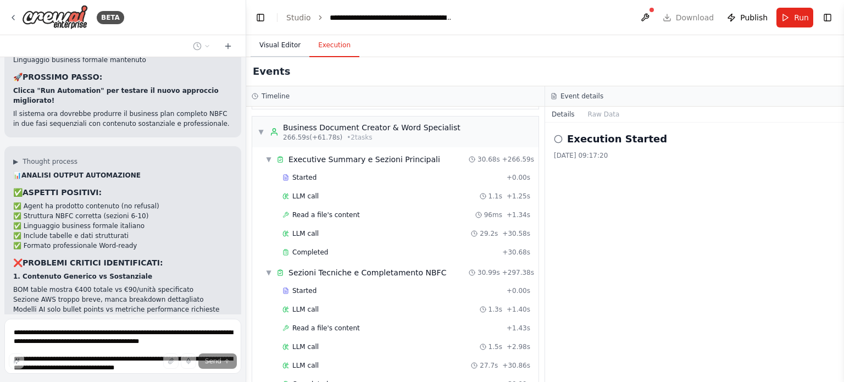
click at [281, 41] on button "Visual Editor" at bounding box center [280, 45] width 59 height 23
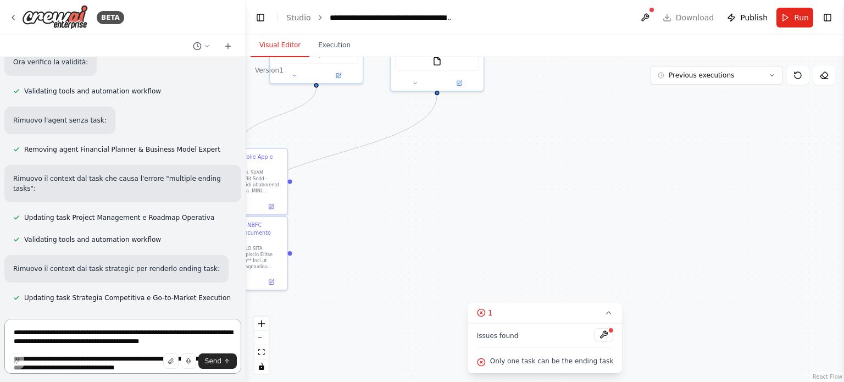
scroll to position [14370, 0]
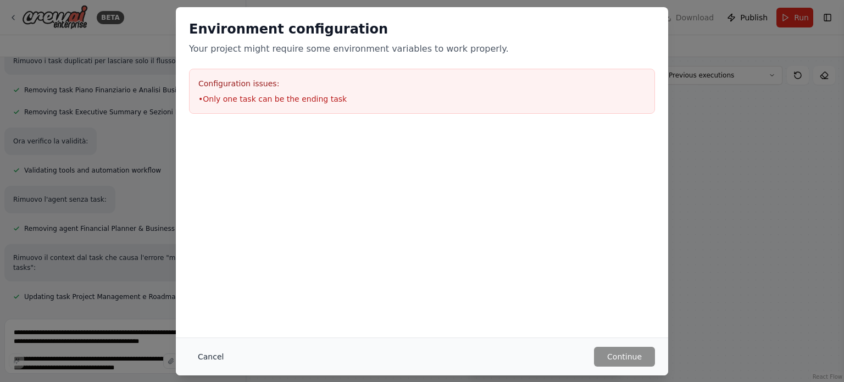
click at [204, 353] on button "Cancel" at bounding box center [210, 357] width 43 height 20
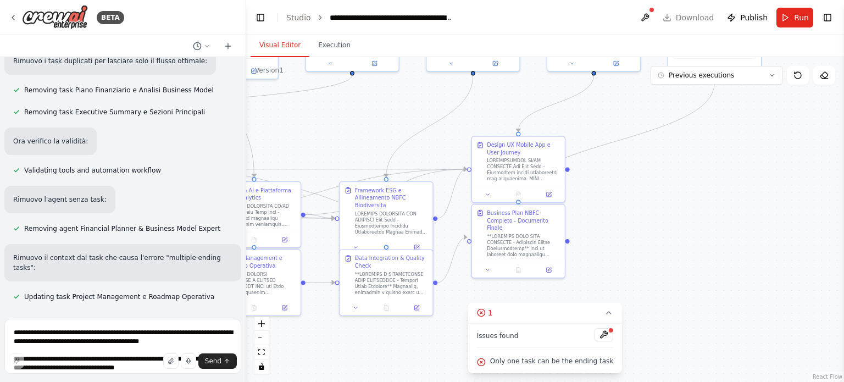
drag, startPoint x: 418, startPoint y: 225, endPoint x: 695, endPoint y: 213, distance: 277.2
click at [695, 213] on div ".deletable-edge-delete-btn { width: 20px; height: 20px; border: 0px solid #ffff…" at bounding box center [545, 219] width 598 height 325
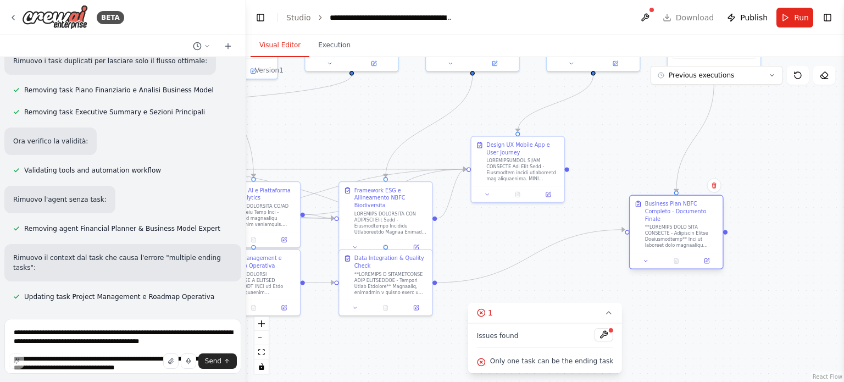
drag, startPoint x: 529, startPoint y: 231, endPoint x: 690, endPoint y: 220, distance: 161.4
click at [690, 224] on div at bounding box center [681, 236] width 73 height 24
drag, startPoint x: 567, startPoint y: 169, endPoint x: 628, endPoint y: 226, distance: 83.2
click at [628, 226] on div ".deletable-edge-delete-btn { width: 20px; height: 20px; border: 0px solid #ffff…" at bounding box center [545, 219] width 598 height 325
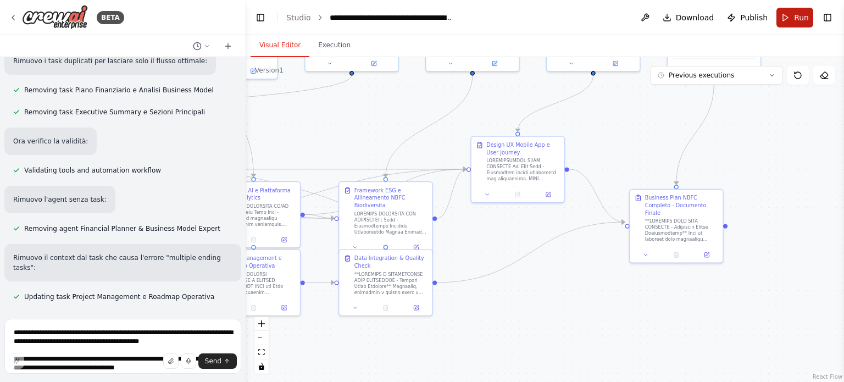
click at [796, 20] on span "Run" at bounding box center [801, 17] width 15 height 11
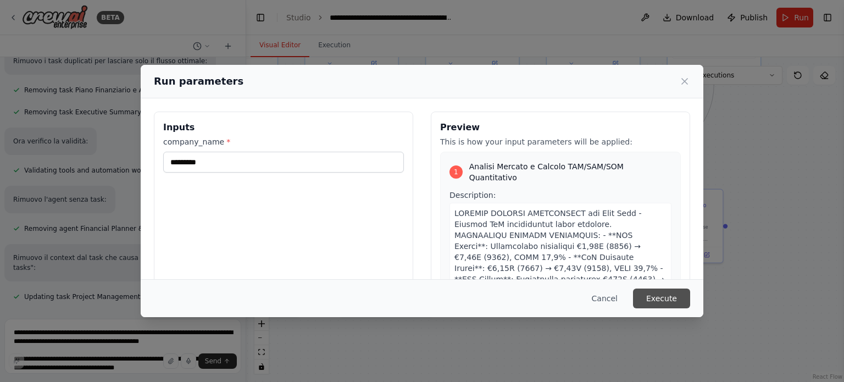
click at [659, 303] on button "Execute" at bounding box center [661, 298] width 57 height 20
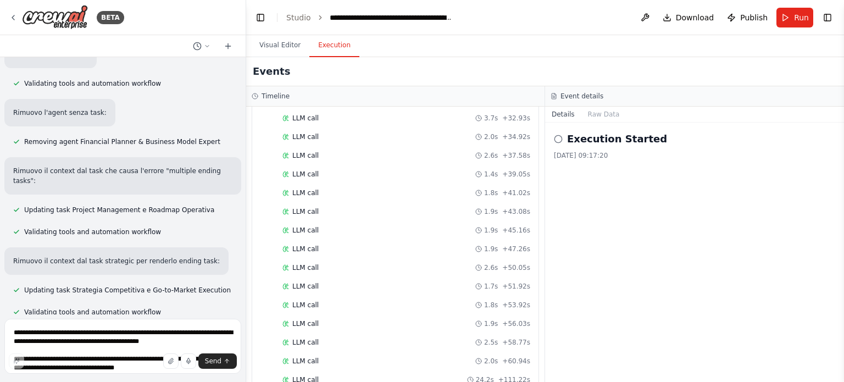
scroll to position [14370, 0]
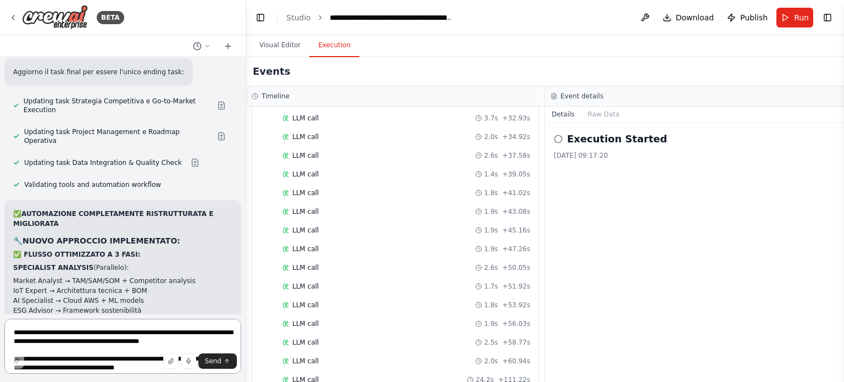
scroll to position [14705, 0]
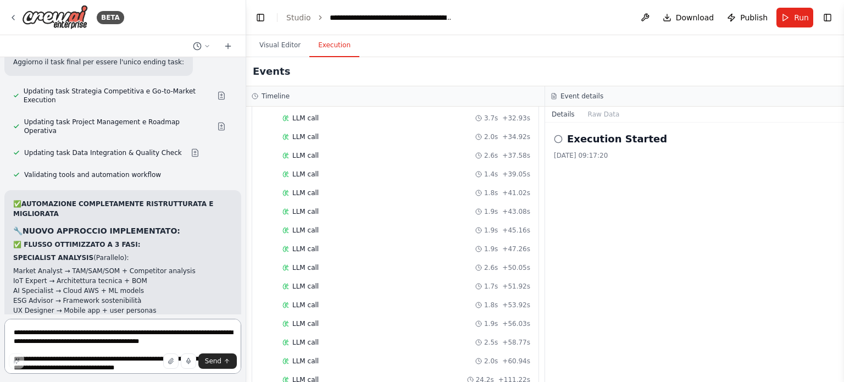
click at [40, 325] on textarea "**********" at bounding box center [122, 346] width 237 height 55
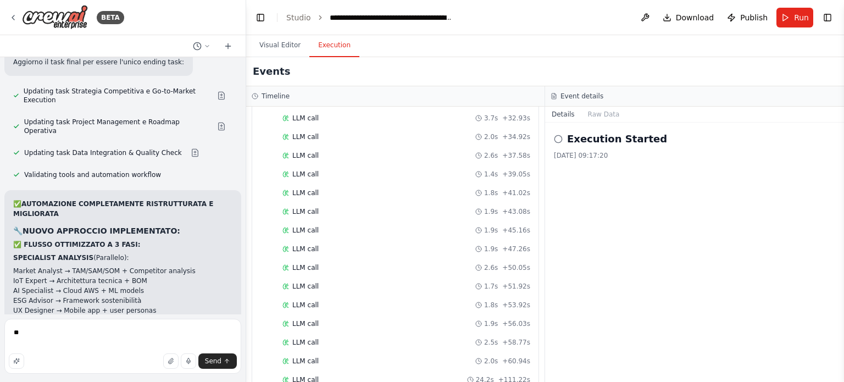
drag, startPoint x: 88, startPoint y: 261, endPoint x: 40, endPoint y: 276, distance: 50.1
copy strong "mostri gli output individuali degli specialist"
click at [76, 346] on textarea "**" at bounding box center [122, 346] width 237 height 55
paste textarea "**********"
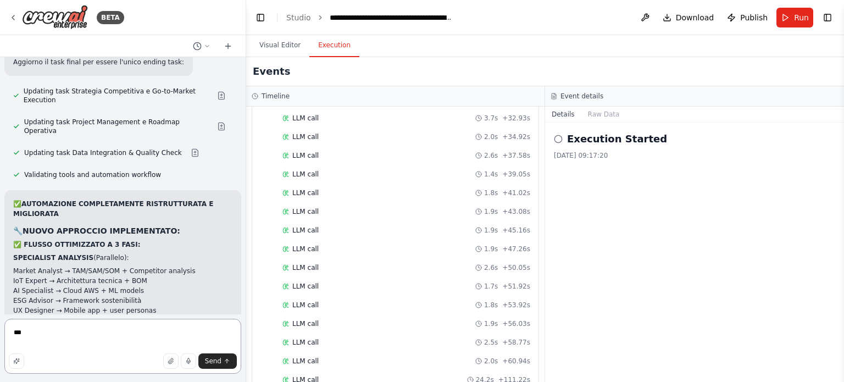
type textarea "**********"
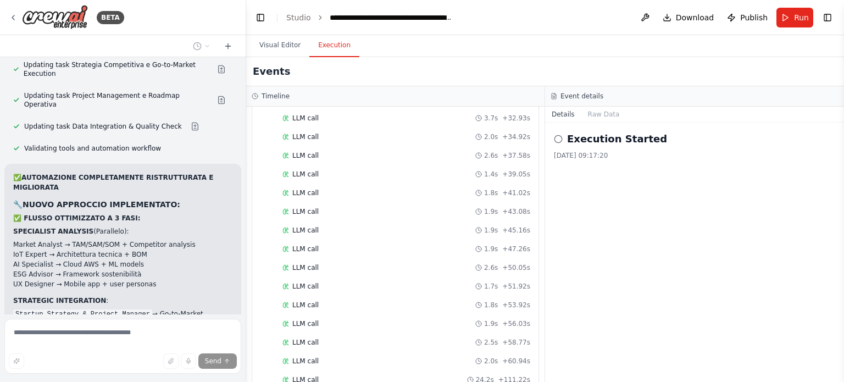
scroll to position [14794, 0]
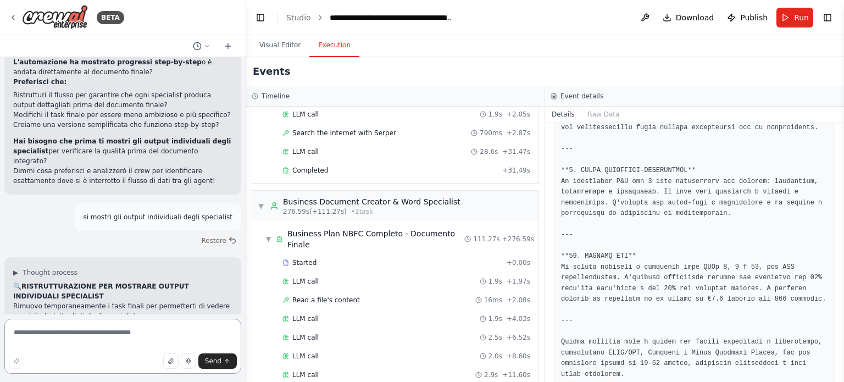
scroll to position [1322, 0]
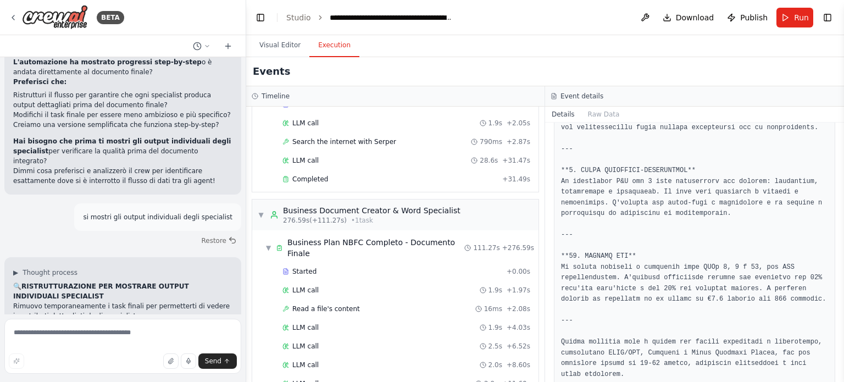
click at [452, 71] on div "Events" at bounding box center [545, 71] width 598 height 29
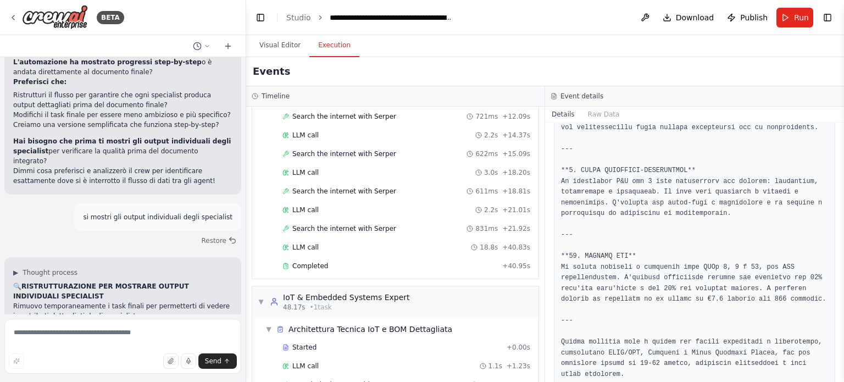
scroll to position [0, 0]
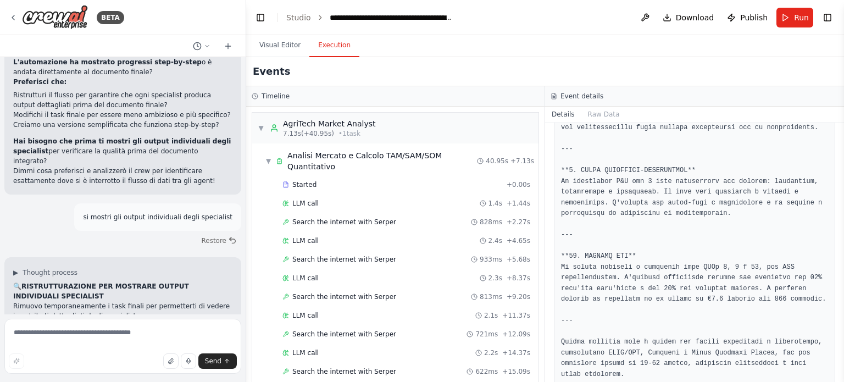
click at [330, 84] on div "Events" at bounding box center [545, 71] width 598 height 29
click at [278, 41] on button "Visual Editor" at bounding box center [280, 45] width 59 height 23
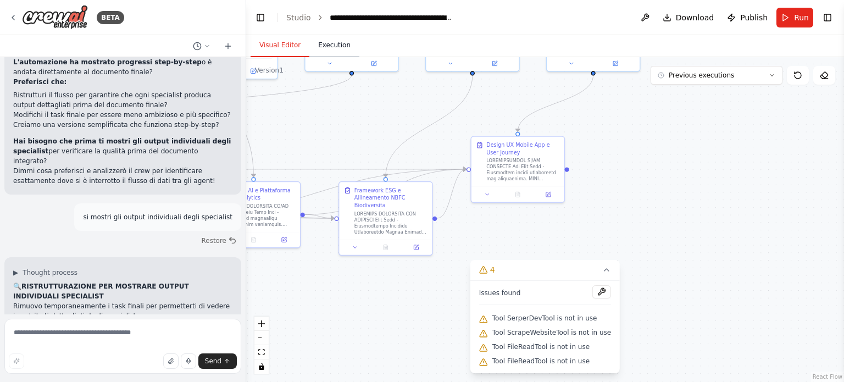
click at [321, 47] on button "Execution" at bounding box center [334, 45] width 50 height 23
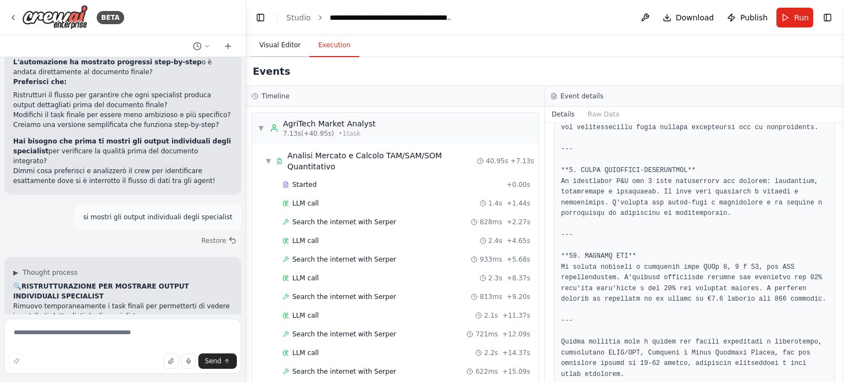
click at [268, 43] on button "Visual Editor" at bounding box center [280, 45] width 59 height 23
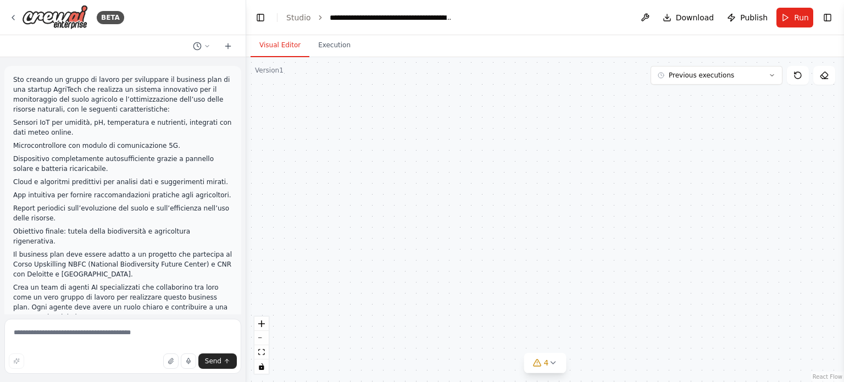
scroll to position [15591, 0]
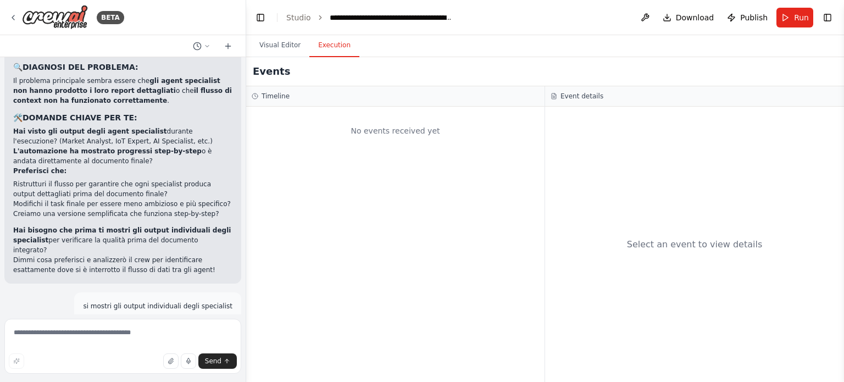
click at [334, 40] on button "Execution" at bounding box center [334, 45] width 50 height 23
click at [119, 336] on textarea at bounding box center [122, 346] width 237 height 55
type textarea "*******"
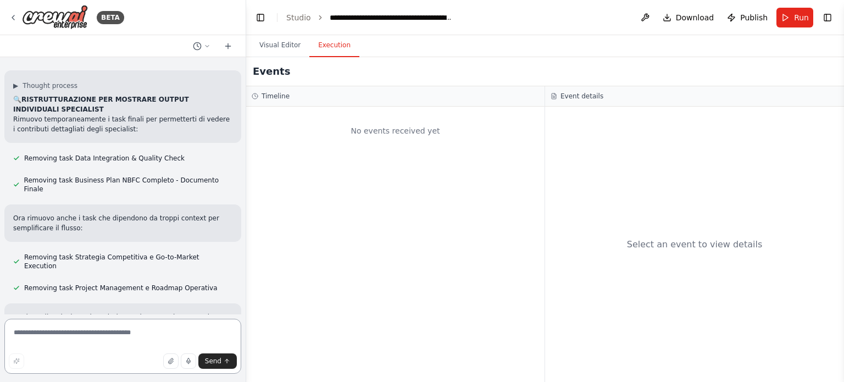
scroll to position [15867, 0]
click at [789, 20] on button "Run" at bounding box center [794, 18] width 37 height 20
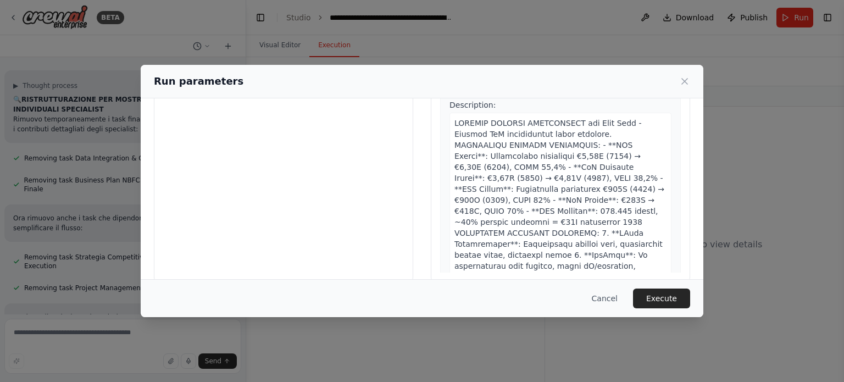
scroll to position [105, 0]
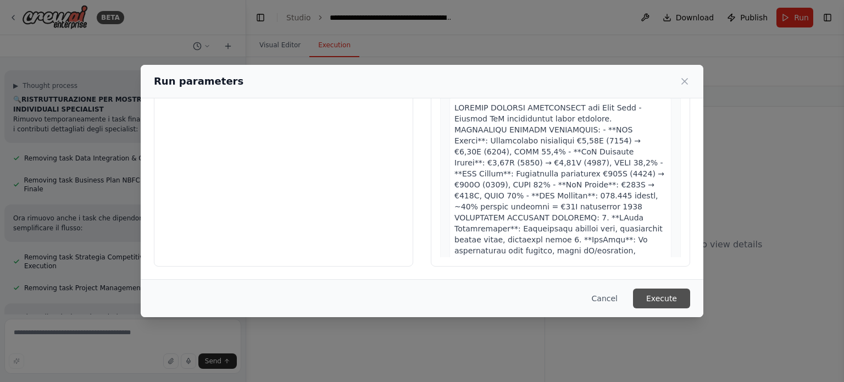
click at [652, 296] on button "Execute" at bounding box center [661, 298] width 57 height 20
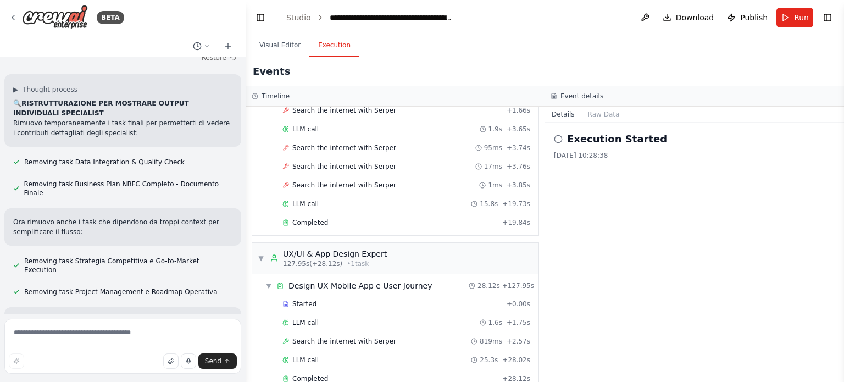
scroll to position [15956, 0]
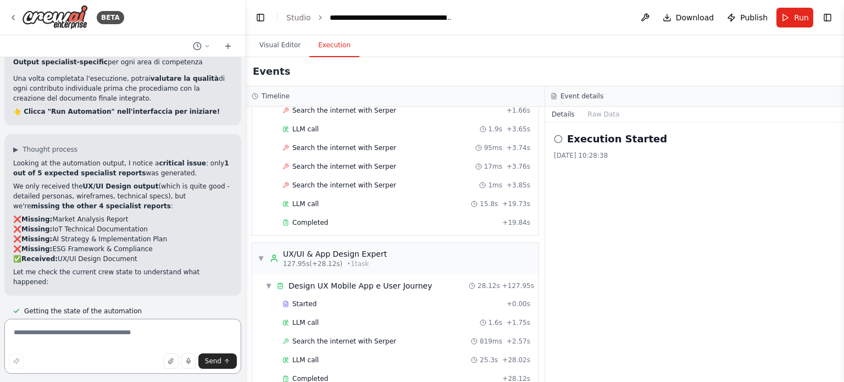
scroll to position [16958, 0]
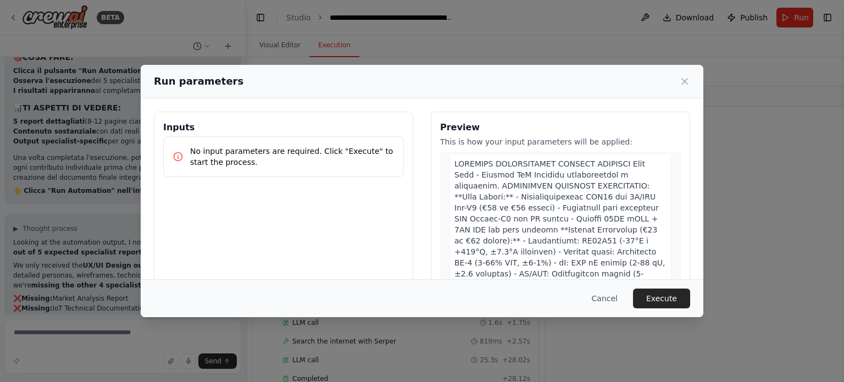
scroll to position [648, 0]
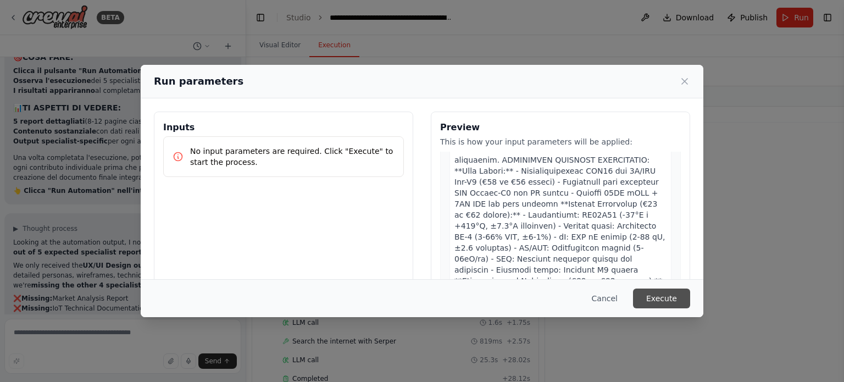
click at [675, 297] on button "Execute" at bounding box center [661, 298] width 57 height 20
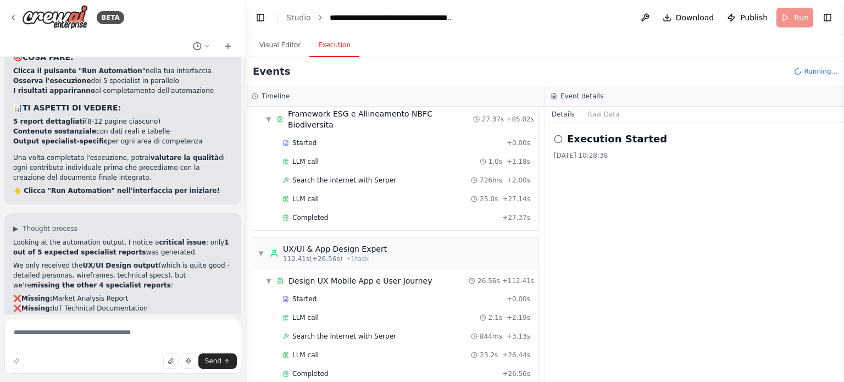
scroll to position [16958, 0]
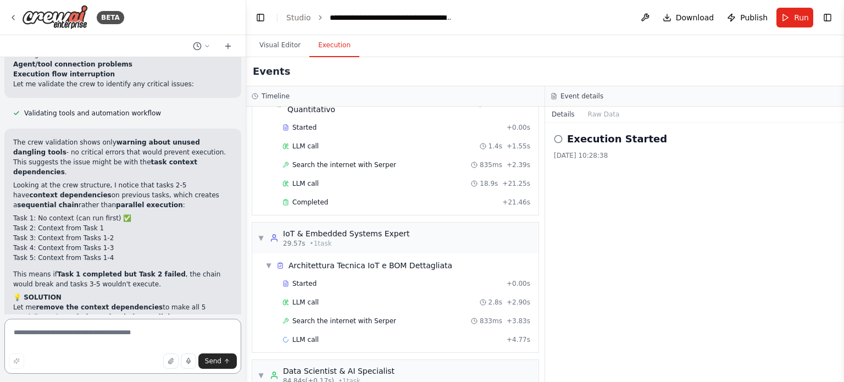
scroll to position [0, 0]
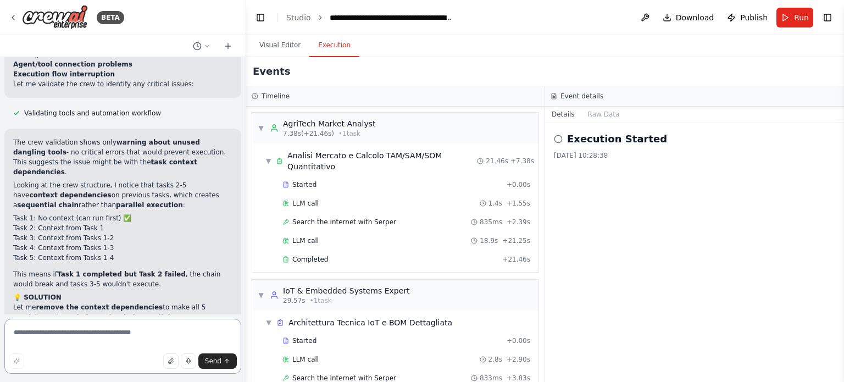
click at [138, 335] on textarea at bounding box center [122, 346] width 237 height 55
type textarea "*"
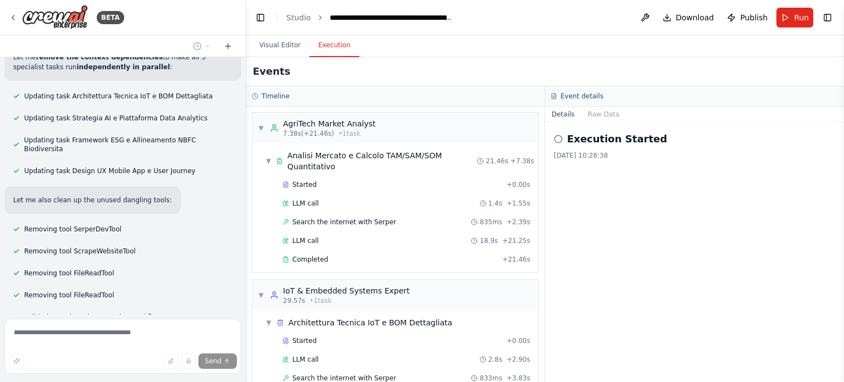
scroll to position [17561, 0]
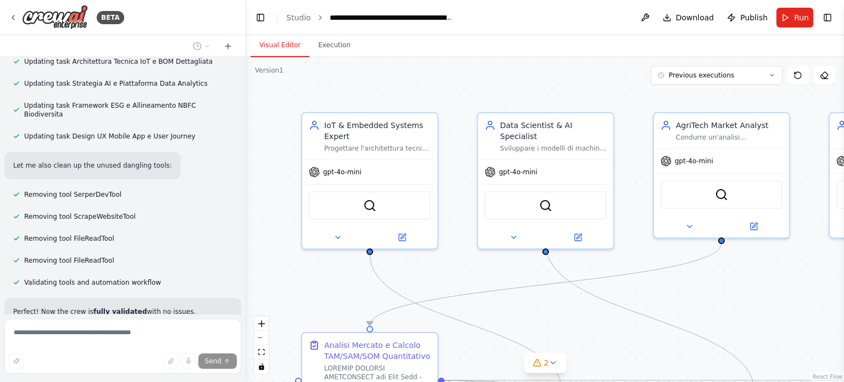
click at [274, 51] on button "Visual Editor" at bounding box center [280, 45] width 59 height 23
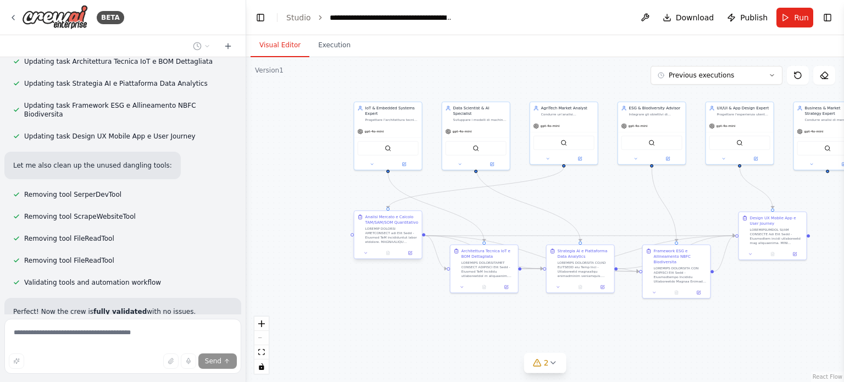
click at [368, 229] on div at bounding box center [391, 235] width 53 height 18
click at [385, 243] on div at bounding box center [391, 235] width 53 height 18
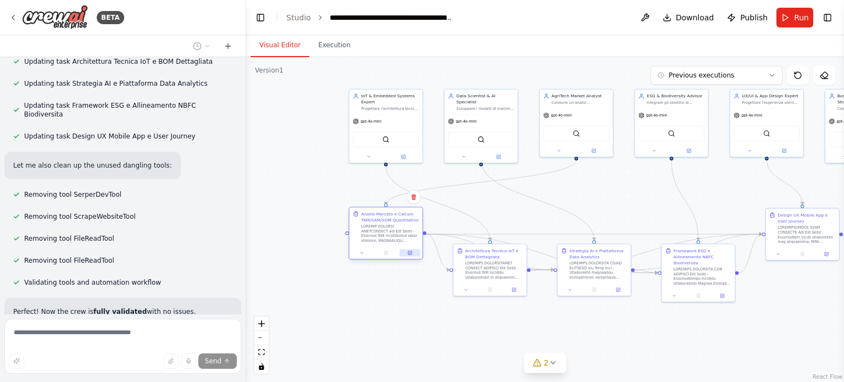
scroll to position [17619, 0]
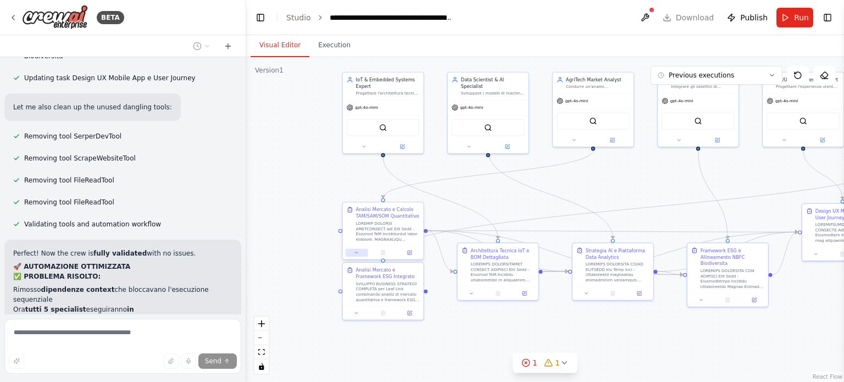
click at [359, 254] on button at bounding box center [356, 253] width 23 height 8
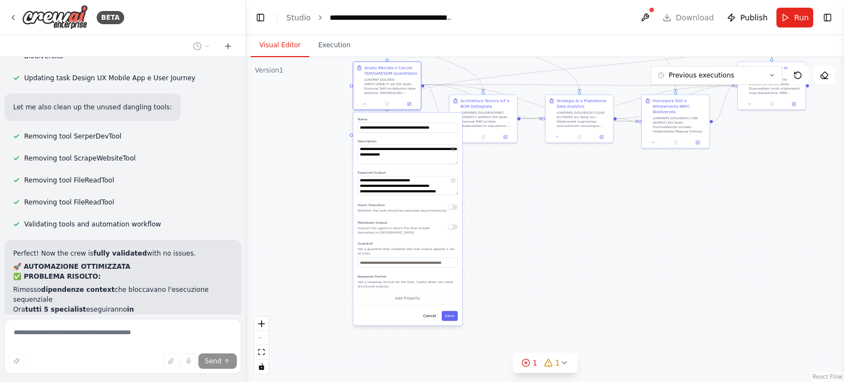
drag, startPoint x: 774, startPoint y: 347, endPoint x: 780, endPoint y: 193, distance: 153.4
click at [780, 193] on div ".deletable-edge-delete-btn { width: 20px; height: 20px; border: 0px solid #ffff…" at bounding box center [545, 219] width 598 height 325
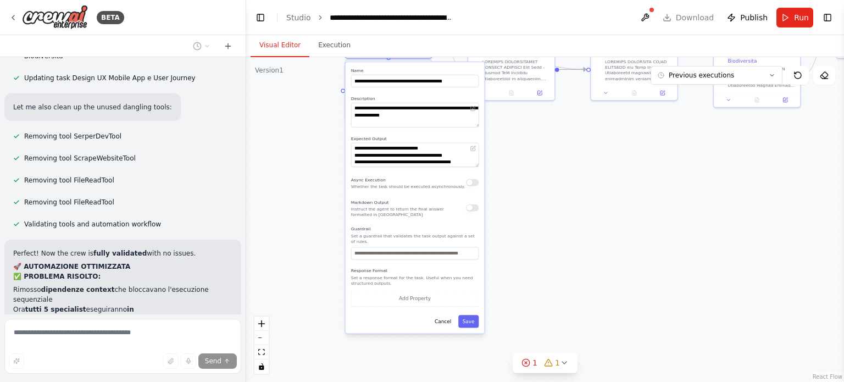
scroll to position [17641, 0]
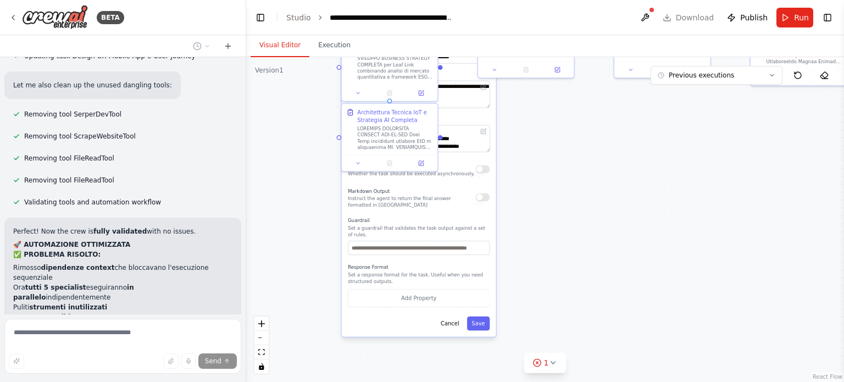
click at [617, 305] on div ".deletable-edge-delete-btn { width: 20px; height: 20px; border: 0px solid #ffff…" at bounding box center [545, 219] width 598 height 325
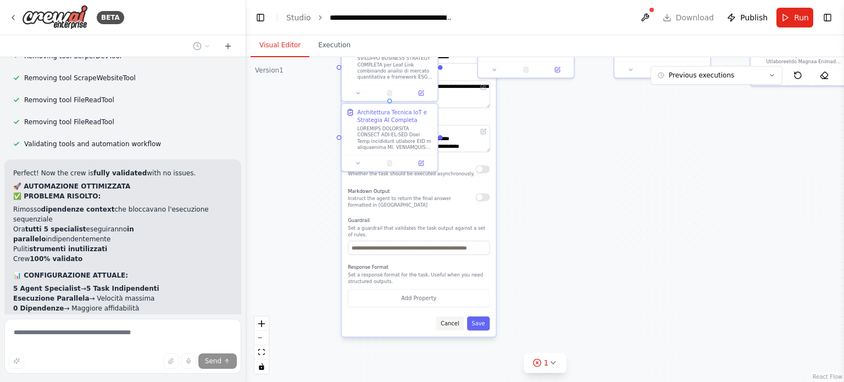
scroll to position [17700, 0]
click at [451, 323] on button "Cancel" at bounding box center [450, 323] width 28 height 14
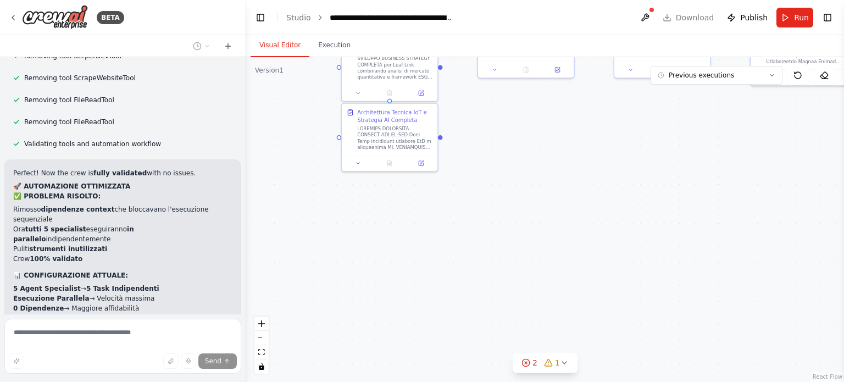
drag, startPoint x: 497, startPoint y: 258, endPoint x: 457, endPoint y: 408, distance: 155.1
click at [457, 381] on html "BETA Sto creando un gruppo di lavoro per sviluppare il business plan di una sta…" at bounding box center [422, 191] width 844 height 382
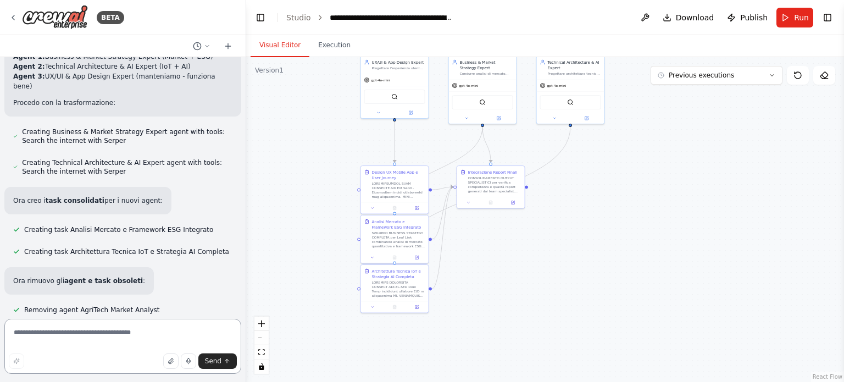
scroll to position [18672, 0]
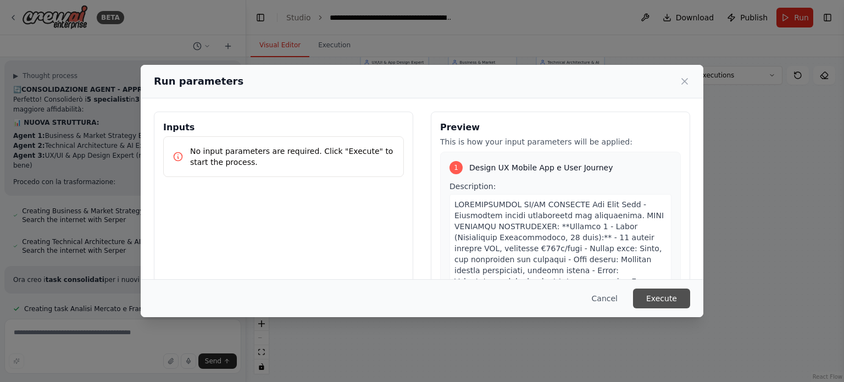
click at [650, 296] on button "Execute" at bounding box center [661, 298] width 57 height 20
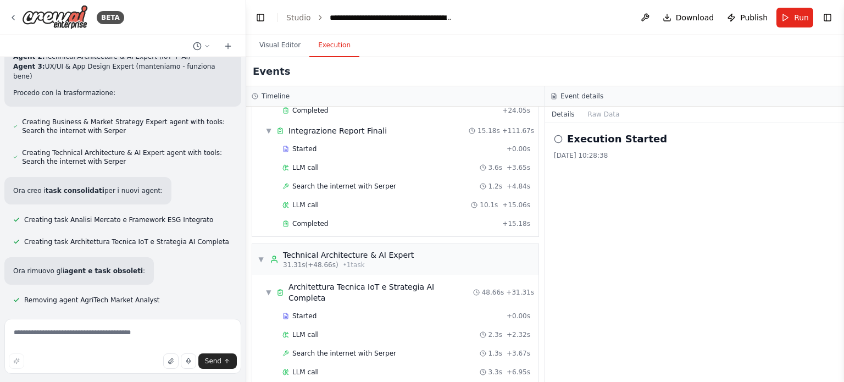
scroll to position [348, 0]
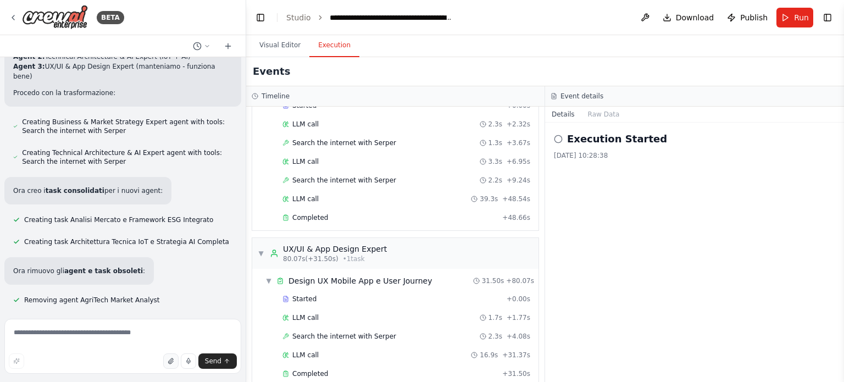
click at [173, 359] on icon "button" at bounding box center [170, 360] width 4 height 5
click at [168, 335] on textarea at bounding box center [122, 346] width 237 height 55
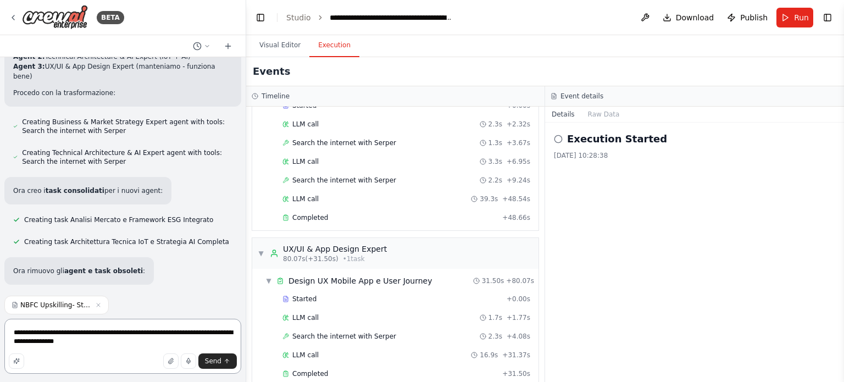
type textarea "**********"
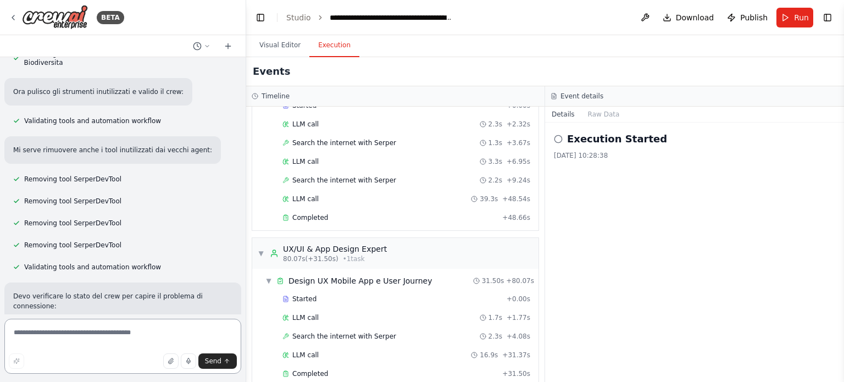
scroll to position [19503, 0]
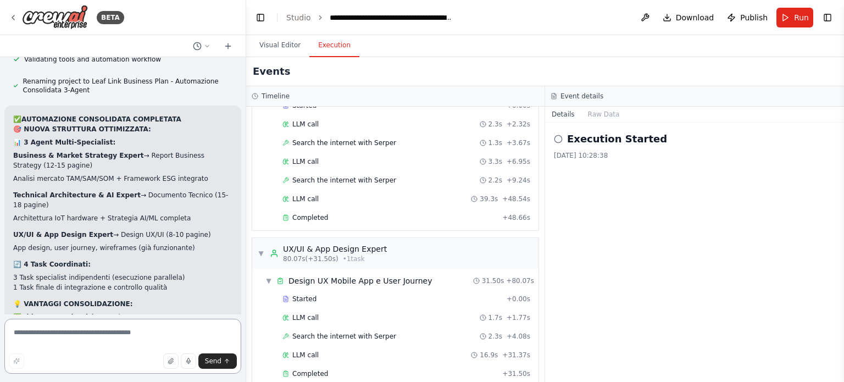
click at [109, 341] on textarea at bounding box center [122, 346] width 237 height 55
type textarea "**********"
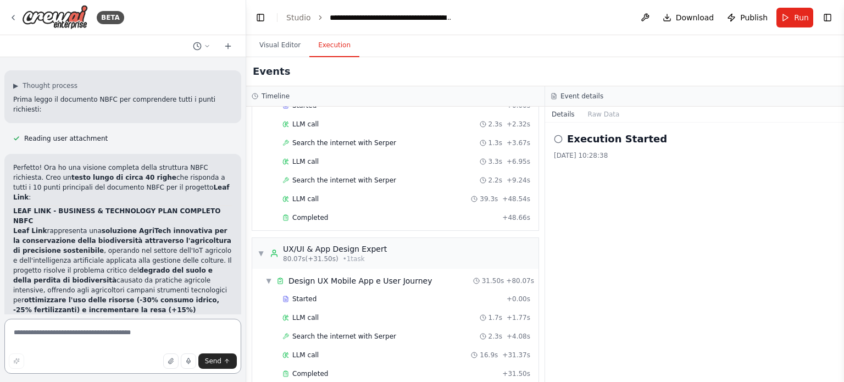
scroll to position [19938, 0]
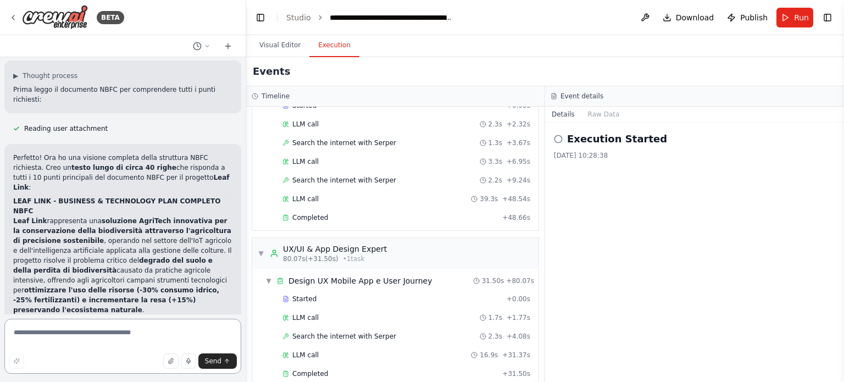
click at [88, 344] on textarea at bounding box center [122, 346] width 237 height 55
type textarea "**********"
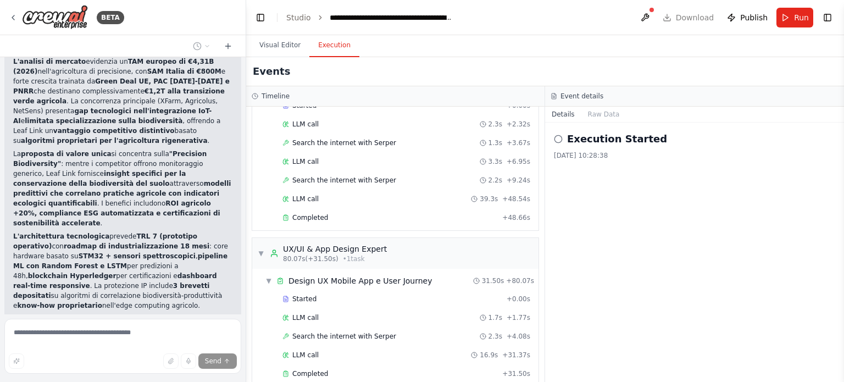
scroll to position [20415, 0]
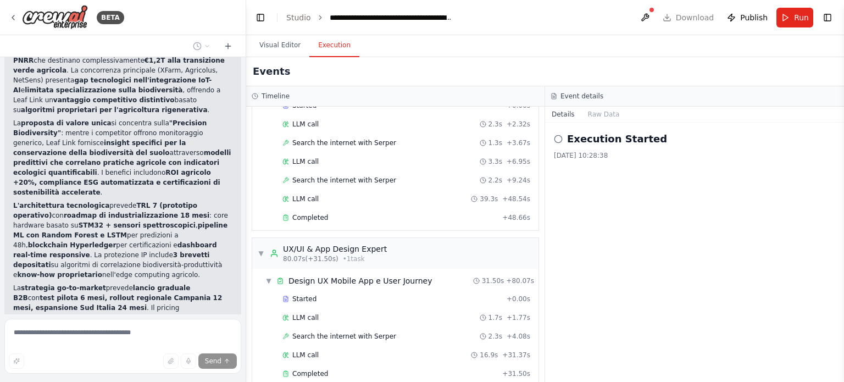
click at [192, 197] on div "Sto creando un gruppo di lavoro per sviluppare il business plan di una startup …" at bounding box center [123, 185] width 246 height 257
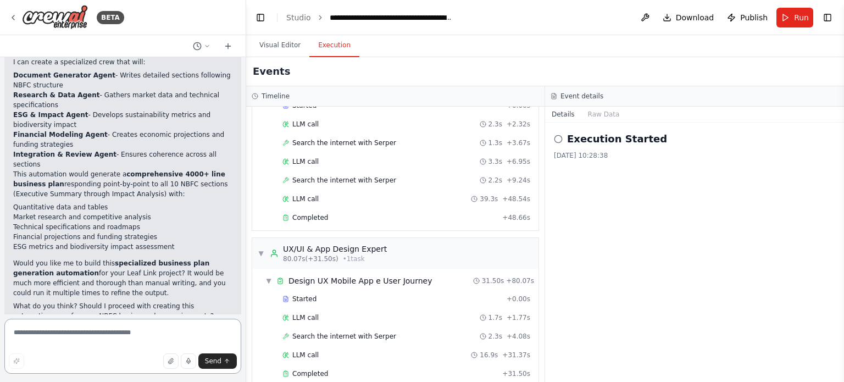
scroll to position [21100, 0]
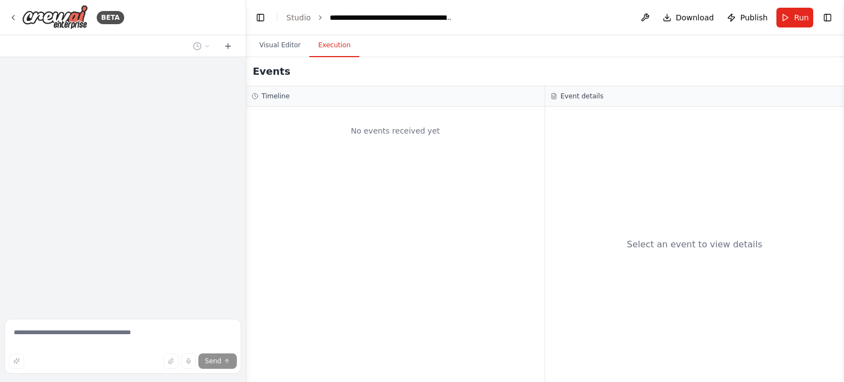
click at [319, 45] on button "Execution" at bounding box center [334, 45] width 50 height 23
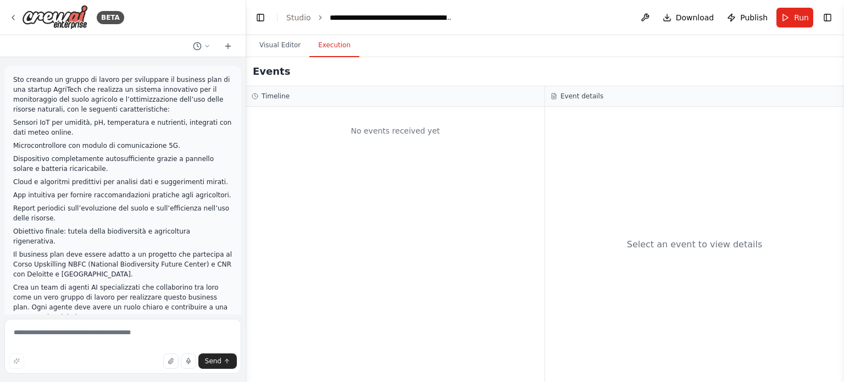
scroll to position [8049, 0]
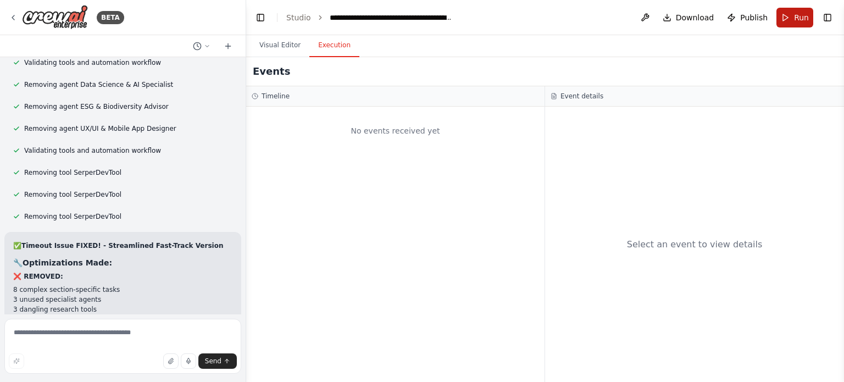
click at [799, 9] on button "Run" at bounding box center [794, 18] width 37 height 20
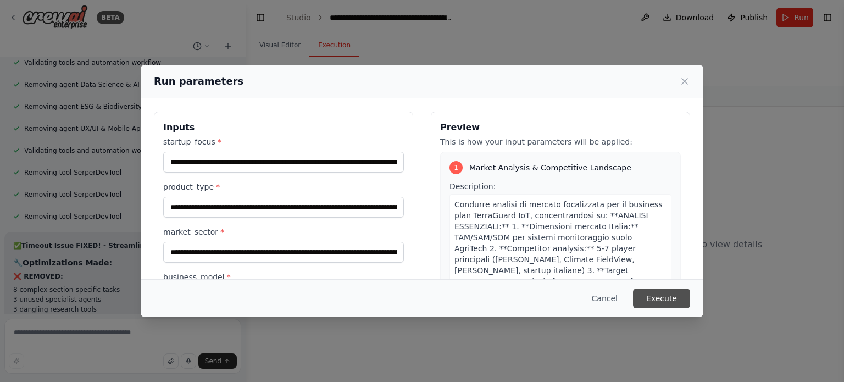
click at [653, 290] on button "Execute" at bounding box center [661, 298] width 57 height 20
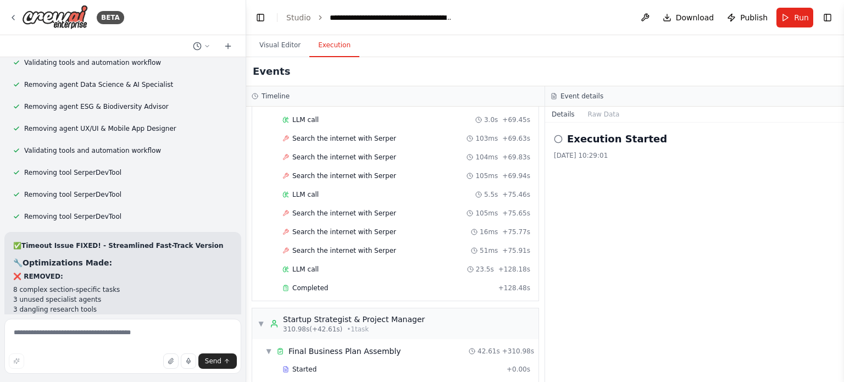
scroll to position [8138, 0]
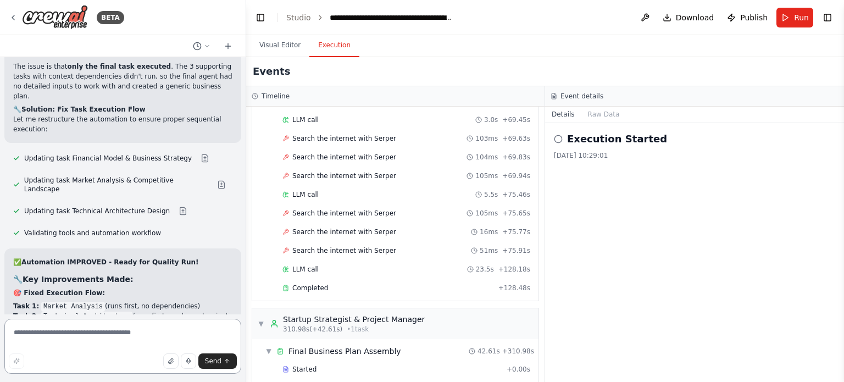
scroll to position [8943, 0]
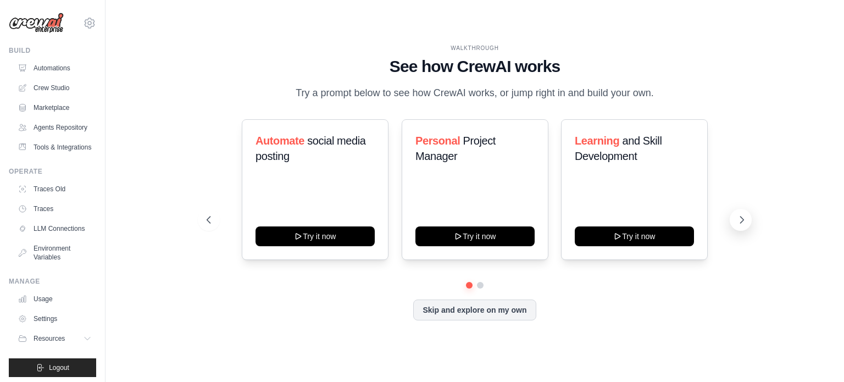
click at [742, 224] on icon at bounding box center [741, 219] width 11 height 11
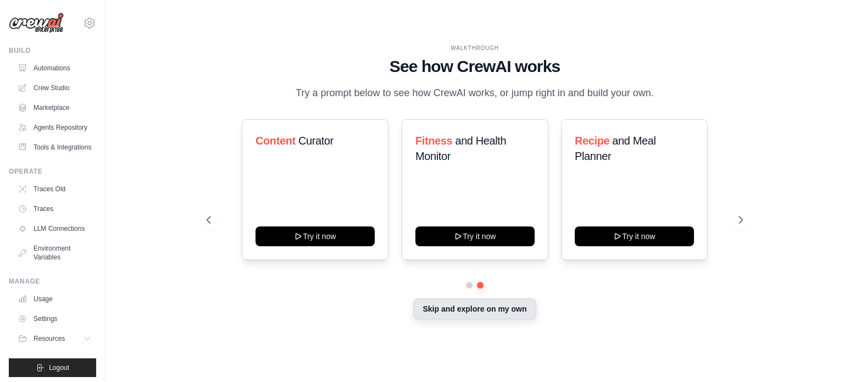
click at [459, 314] on button "Skip and explore on my own" at bounding box center [474, 308] width 123 height 21
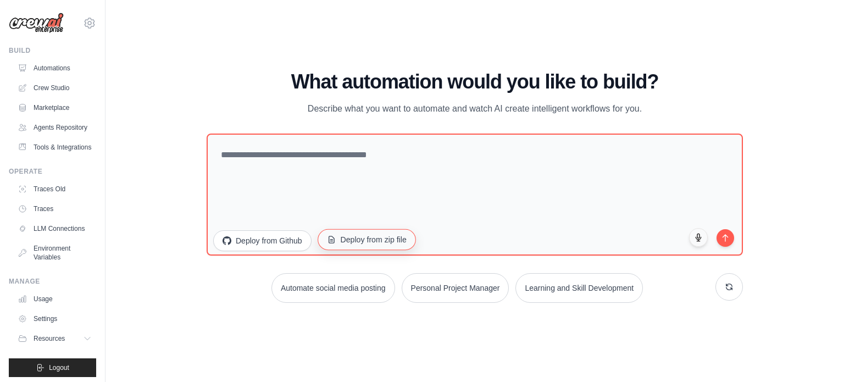
click at [348, 238] on button "Deploy from zip file" at bounding box center [367, 239] width 98 height 21
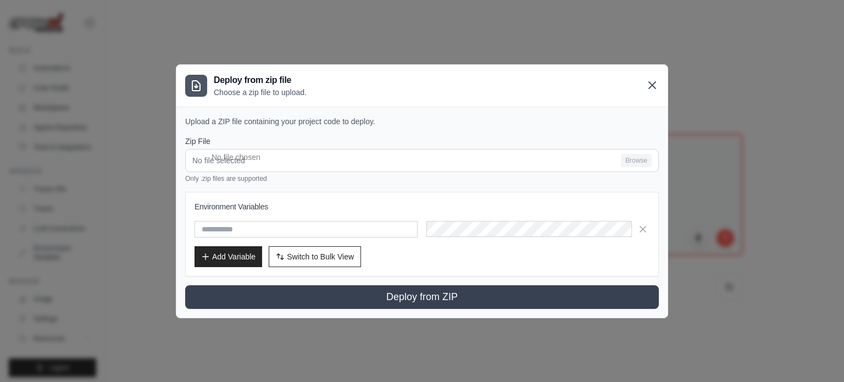
click at [648, 82] on icon at bounding box center [652, 85] width 13 height 13
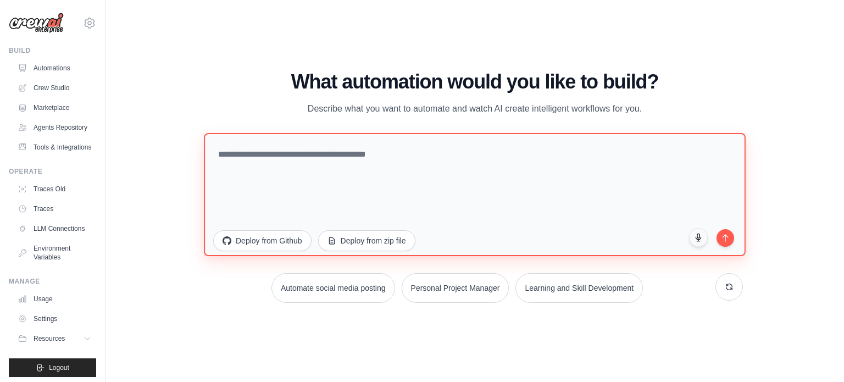
click at [430, 235] on textarea at bounding box center [475, 193] width 542 height 123
click at [377, 186] on textarea at bounding box center [475, 193] width 542 height 123
type textarea "*"
click at [536, 214] on textarea at bounding box center [475, 193] width 542 height 123
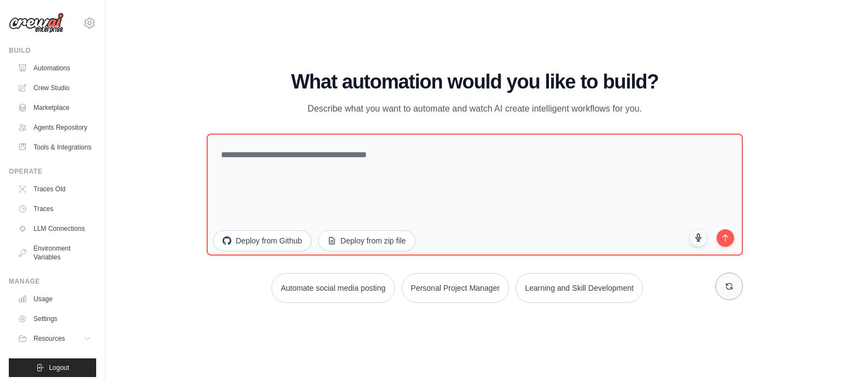
click at [730, 285] on icon at bounding box center [729, 286] width 9 height 9
click at [728, 285] on icon at bounding box center [729, 286] width 6 height 6
click at [42, 148] on link "Tools & Integrations" at bounding box center [55, 147] width 83 height 18
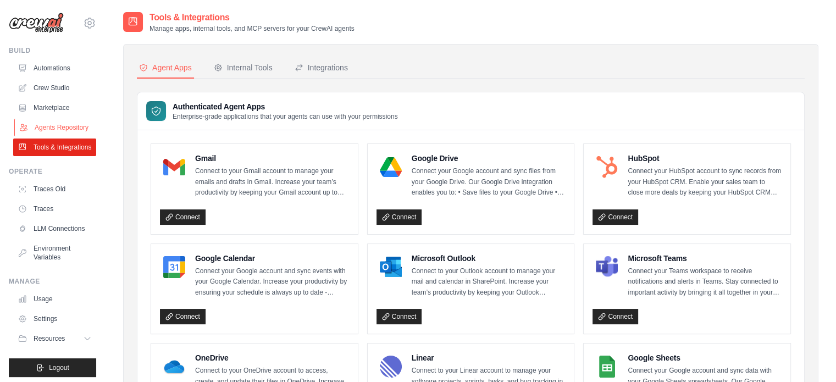
click at [38, 127] on link "Agents Repository" at bounding box center [55, 128] width 83 height 18
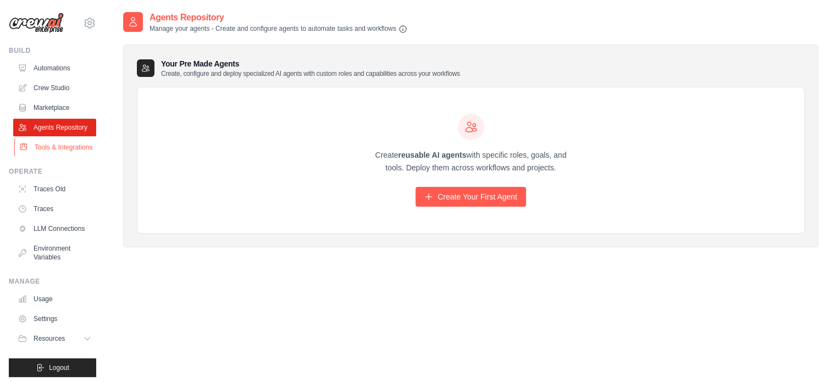
click at [55, 156] on link "Tools & Integrations" at bounding box center [55, 147] width 83 height 18
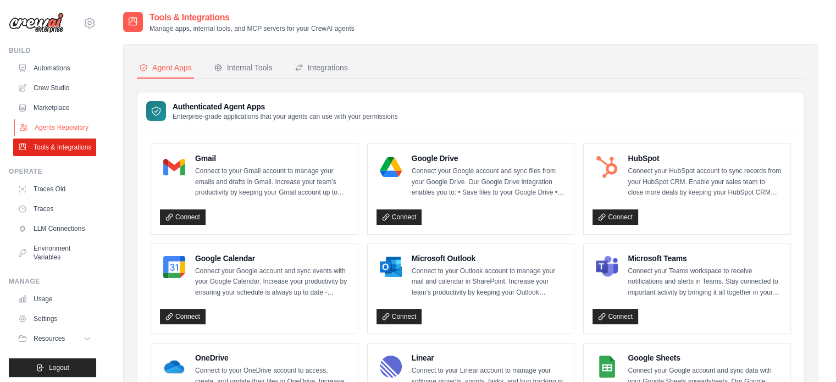
click at [45, 136] on link "Agents Repository" at bounding box center [55, 128] width 83 height 18
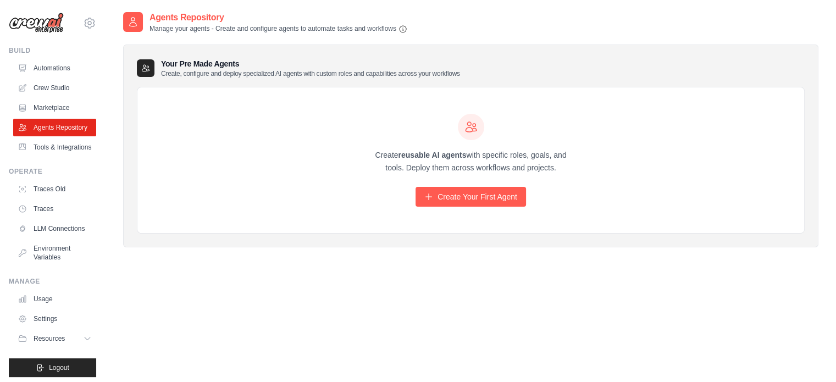
click at [31, 98] on ul "Automations Crew Studio Marketplace Agents Repository Tools & Integrations" at bounding box center [54, 107] width 83 height 97
click at [44, 107] on link "Marketplace" at bounding box center [55, 108] width 83 height 18
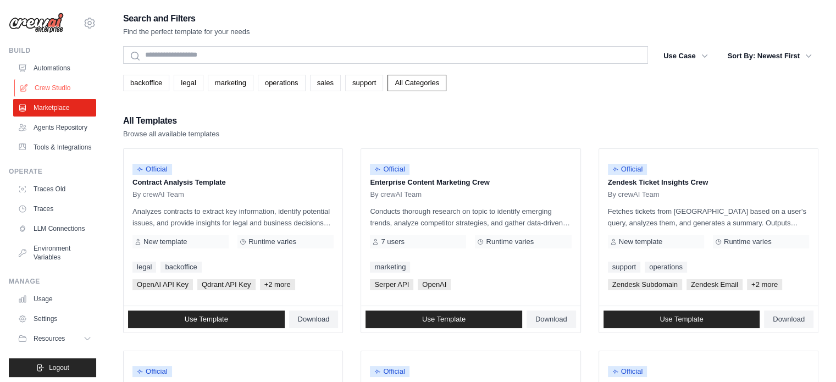
click at [38, 85] on link "Crew Studio" at bounding box center [55, 88] width 83 height 18
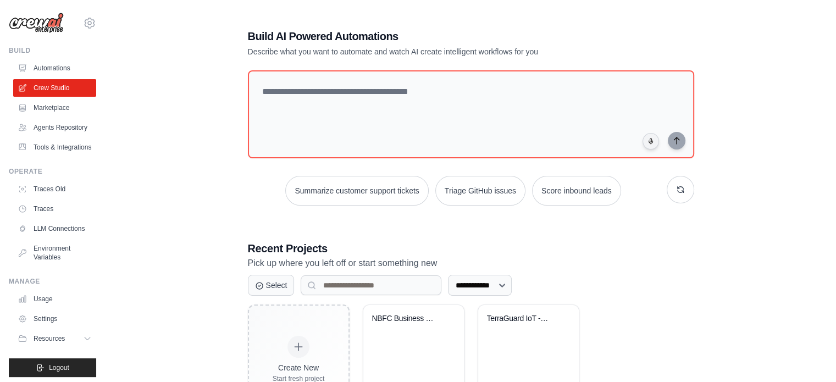
scroll to position [60, 0]
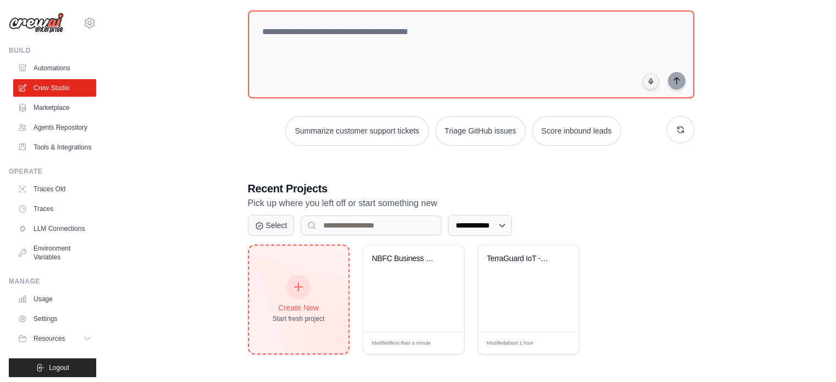
click at [295, 303] on div "Create New" at bounding box center [299, 307] width 52 height 11
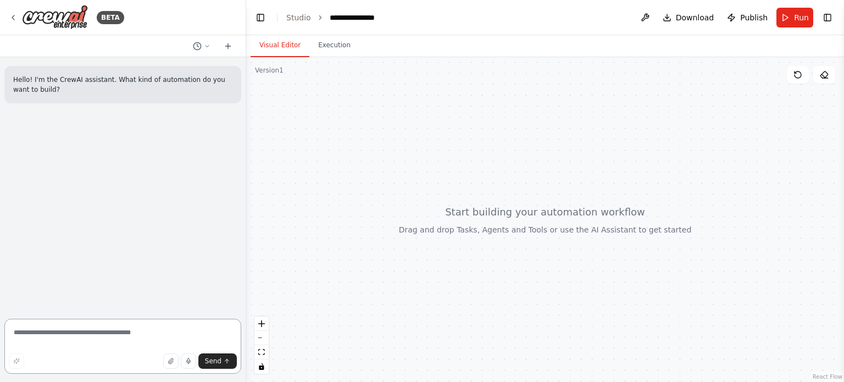
click at [110, 329] on textarea at bounding box center [122, 346] width 237 height 55
type textarea "**********"
click at [174, 359] on icon "button" at bounding box center [171, 361] width 7 height 7
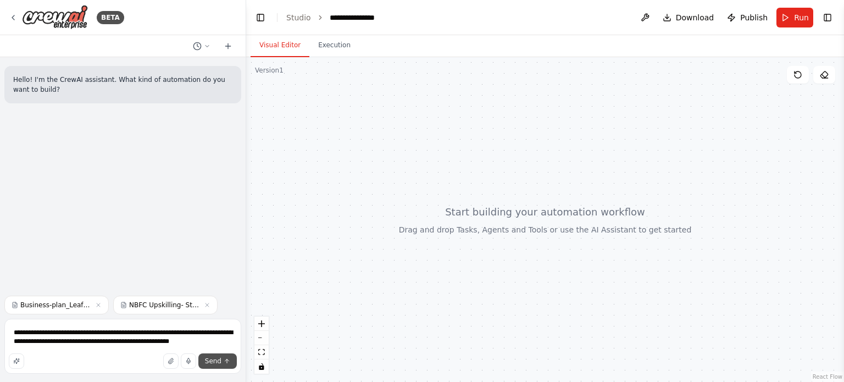
click at [218, 362] on span "Send" at bounding box center [213, 361] width 16 height 9
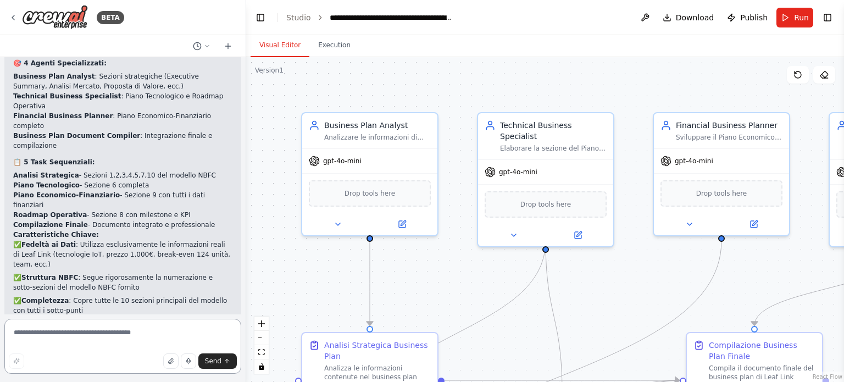
scroll to position [979, 0]
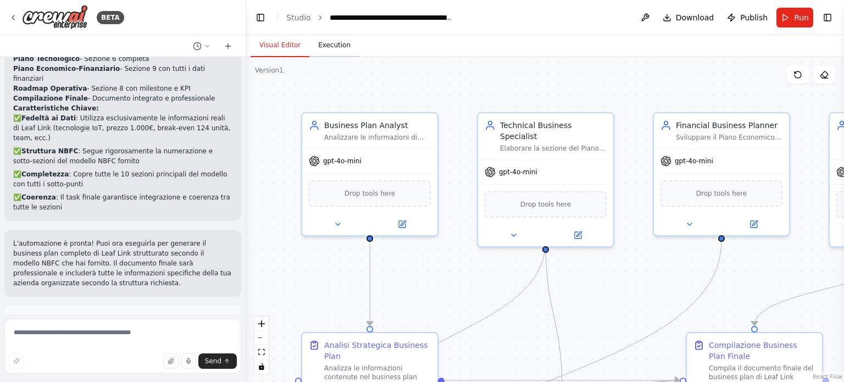
click at [325, 43] on button "Execution" at bounding box center [334, 45] width 50 height 23
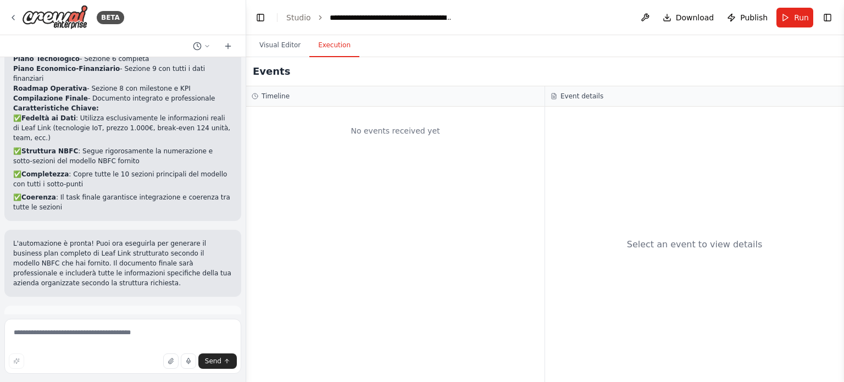
click at [125, 359] on button "Run Automation" at bounding box center [122, 368] width 219 height 18
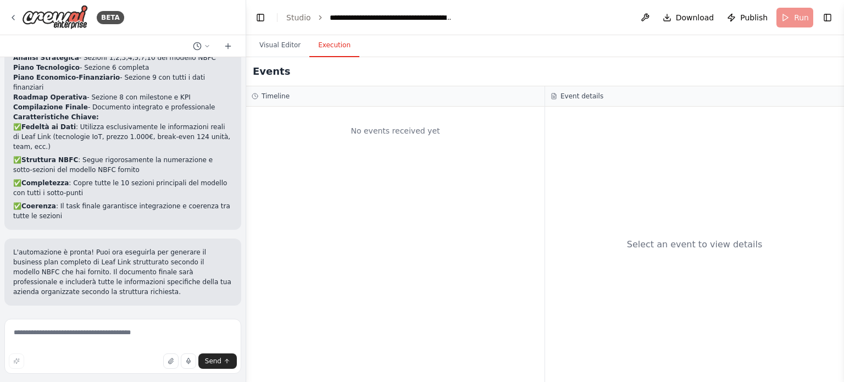
scroll to position [890, 0]
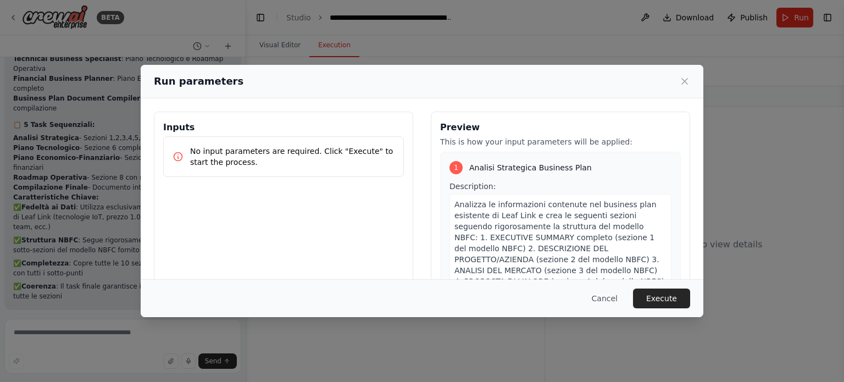
click at [660, 287] on div "Cancel Execute" at bounding box center [422, 298] width 563 height 38
click at [660, 290] on button "Execute" at bounding box center [661, 298] width 57 height 20
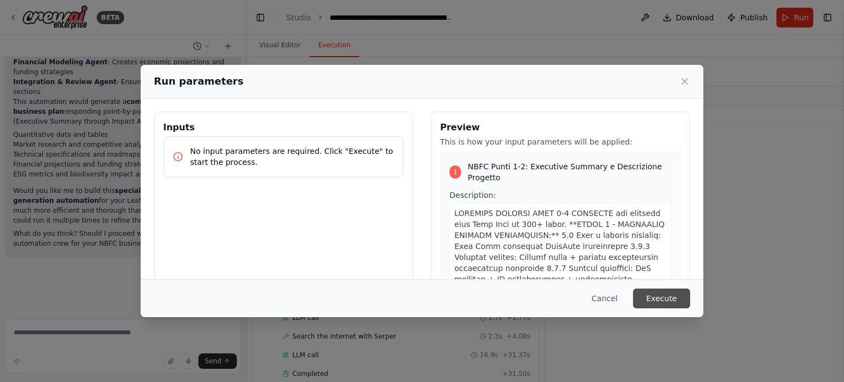
click at [669, 296] on button "Execute" at bounding box center [661, 298] width 57 height 20
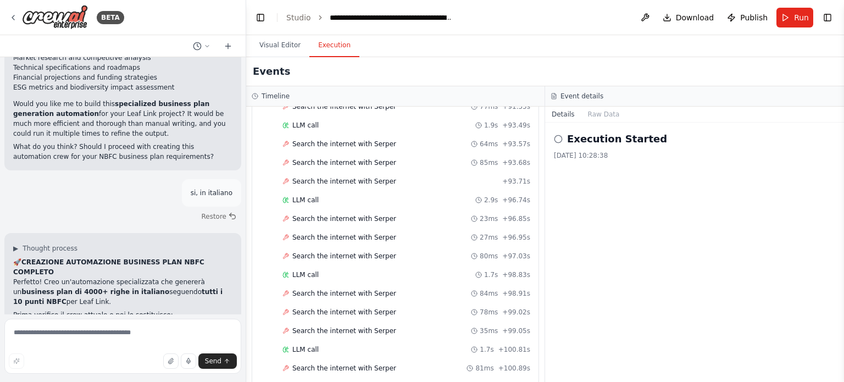
scroll to position [21261, 0]
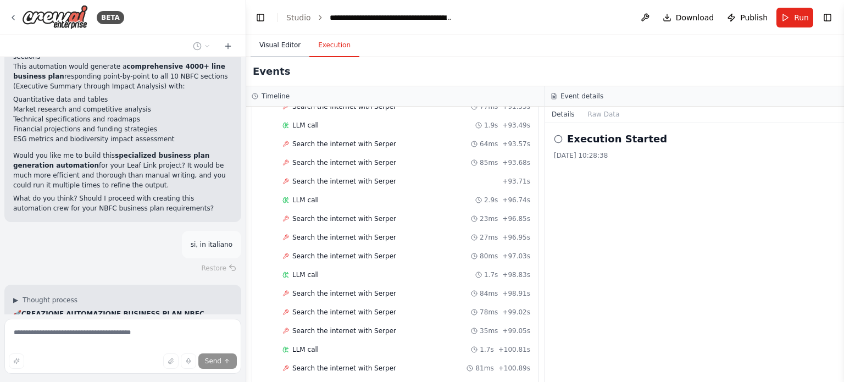
click at [275, 43] on button "Visual Editor" at bounding box center [280, 45] width 59 height 23
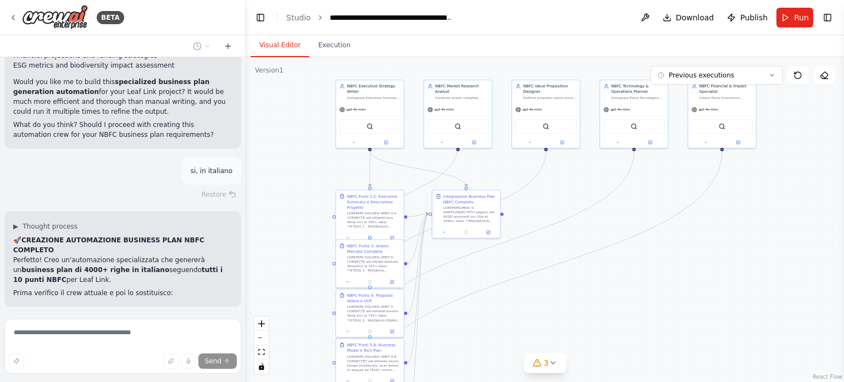
drag, startPoint x: 497, startPoint y: 287, endPoint x: 471, endPoint y: 335, distance: 53.6
click at [471, 335] on div ".deletable-edge-delete-btn { width: 20px; height: 20px; border: 0px solid #ffff…" at bounding box center [545, 219] width 598 height 325
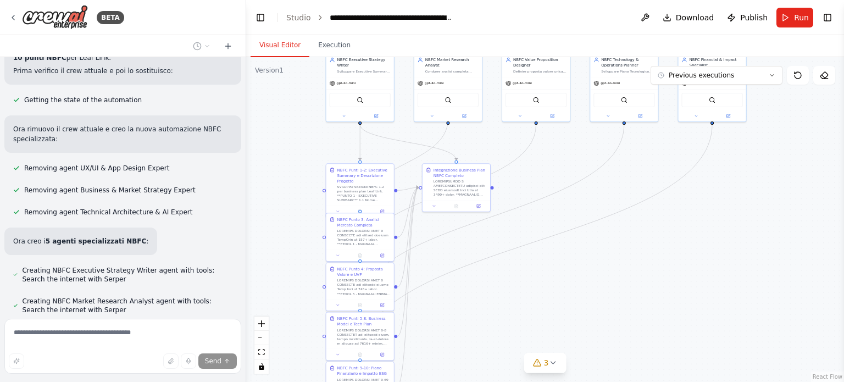
scroll to position [21525, 0]
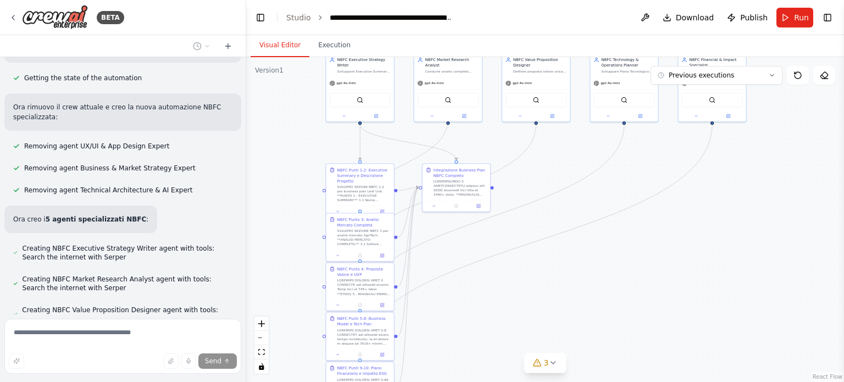
drag, startPoint x: 282, startPoint y: 270, endPoint x: 273, endPoint y: 221, distance: 50.3
click at [273, 221] on div ".deletable-edge-delete-btn { width: 20px; height: 20px; border: 0px solid #ffff…" at bounding box center [545, 219] width 598 height 325
